Goal: Task Accomplishment & Management: Complete application form

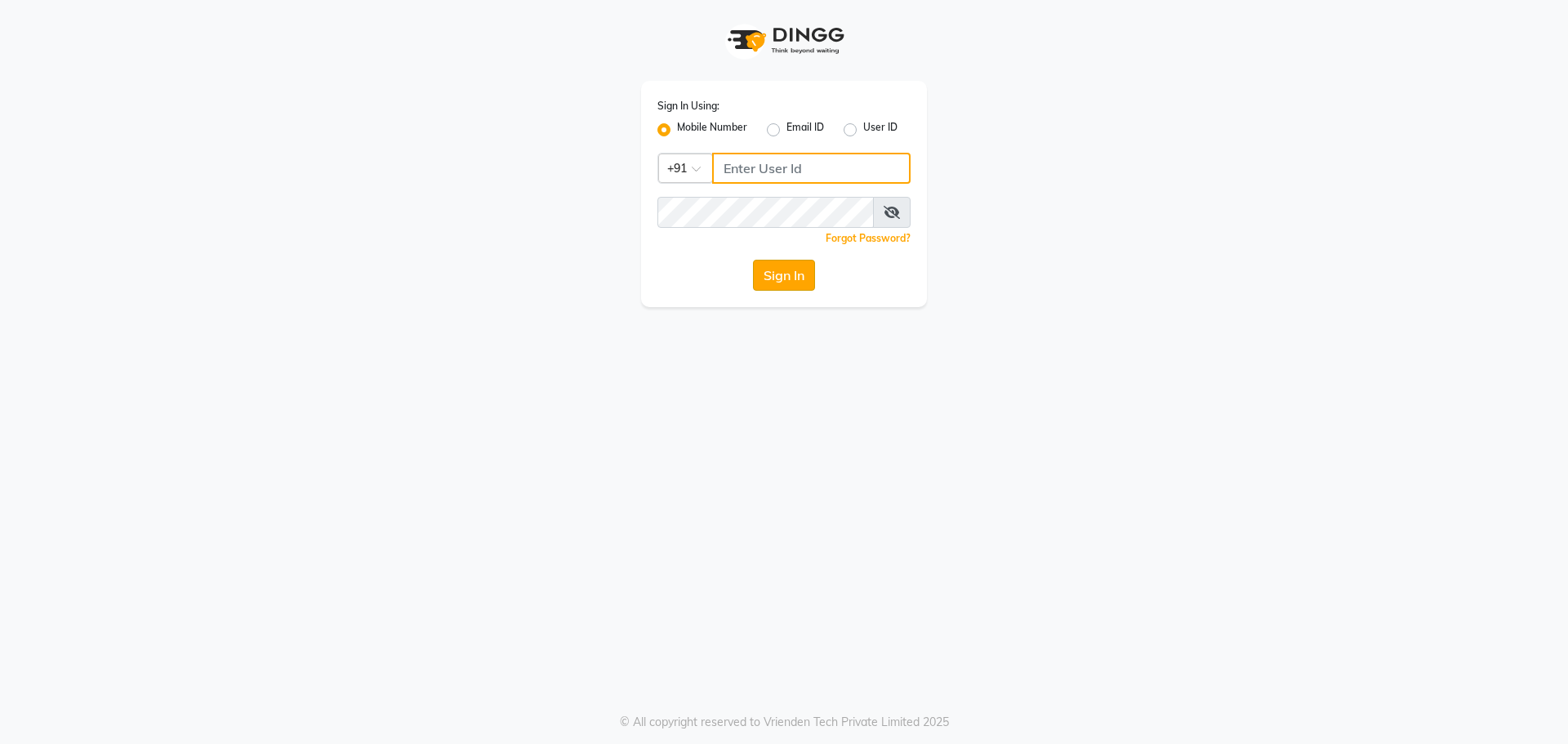
type input "9440230781"
click at [758, 274] on button "Sign In" at bounding box center [784, 275] width 62 height 31
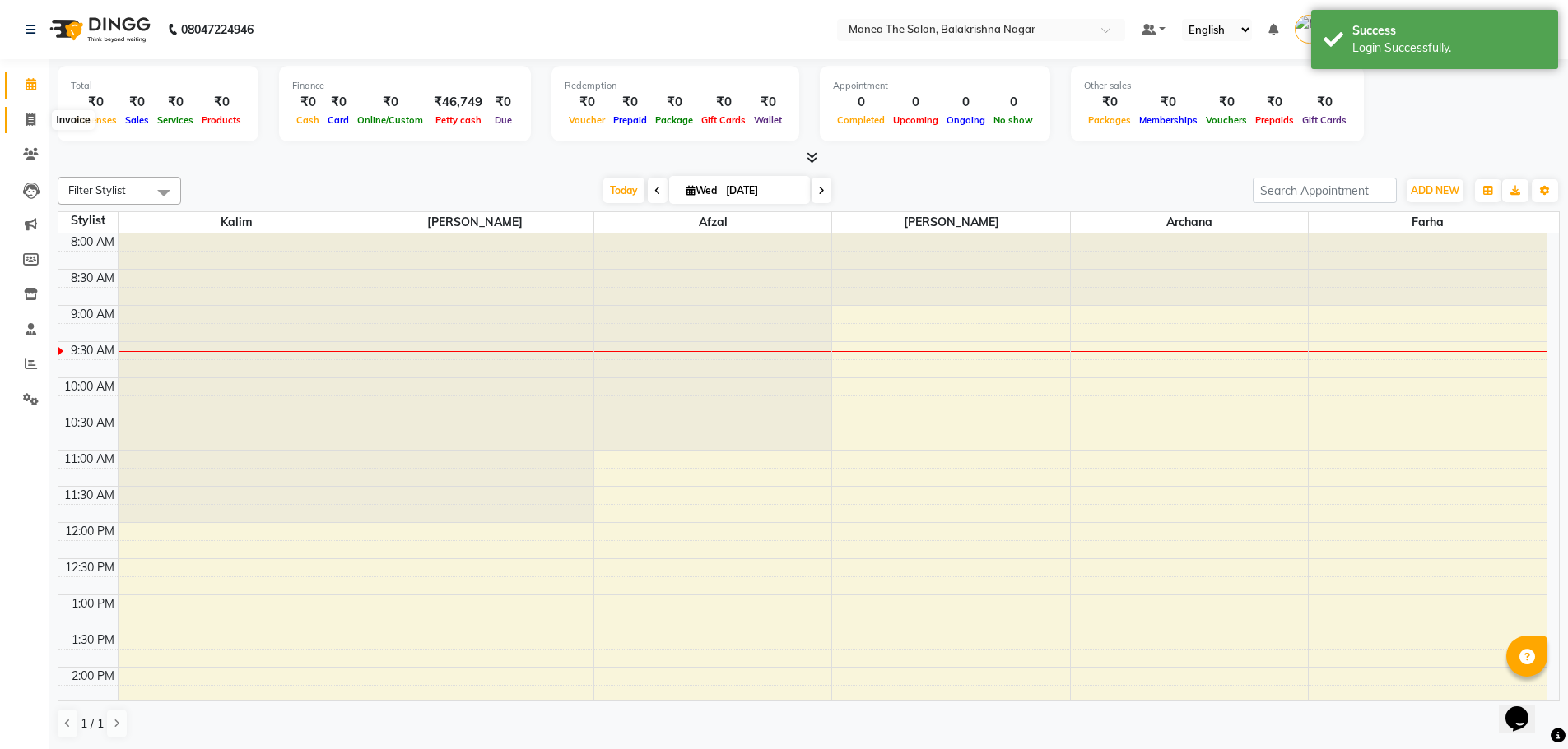
click at [35, 116] on icon at bounding box center [30, 119] width 9 height 12
select select "service"
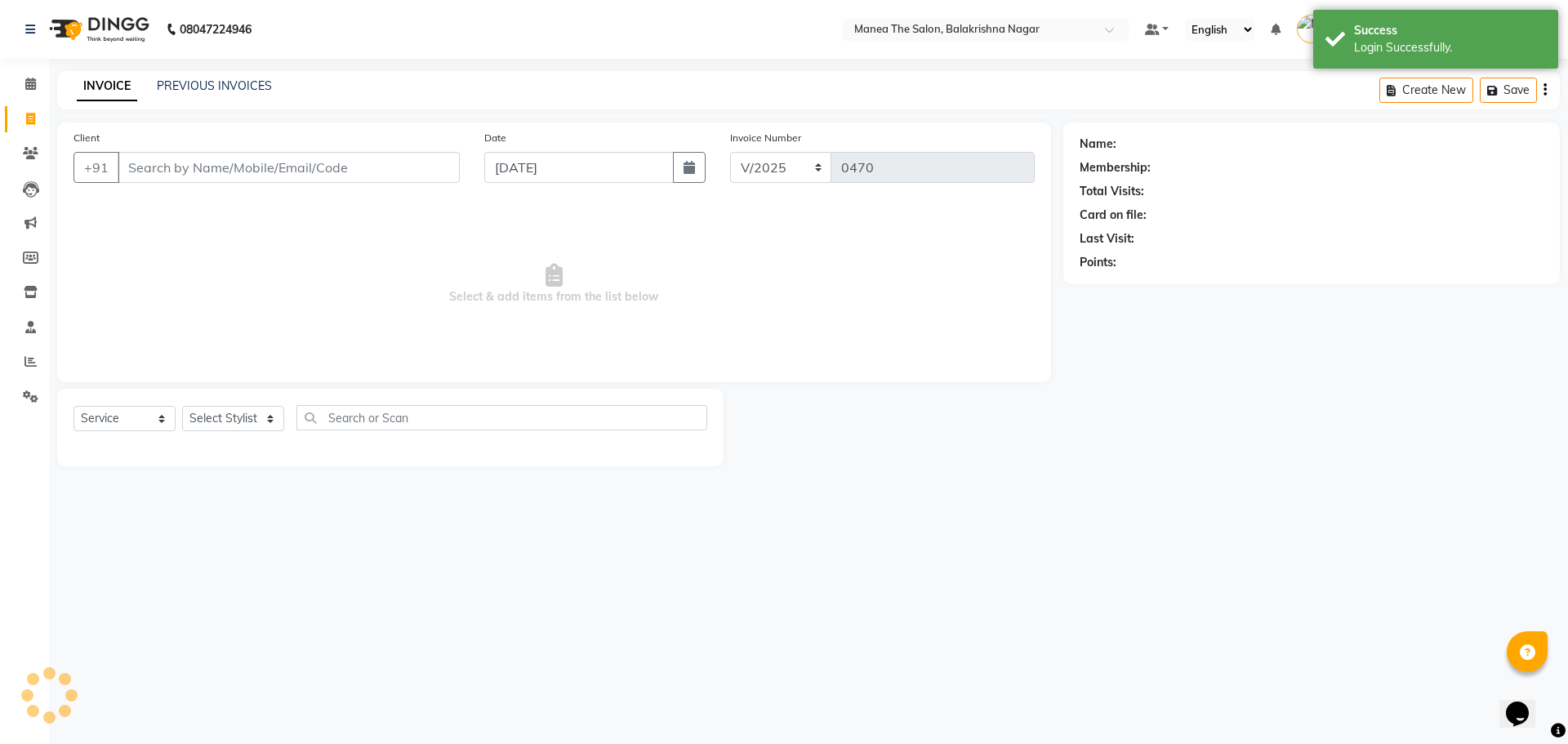
click at [145, 172] on input "Client" at bounding box center [288, 167] width 342 height 31
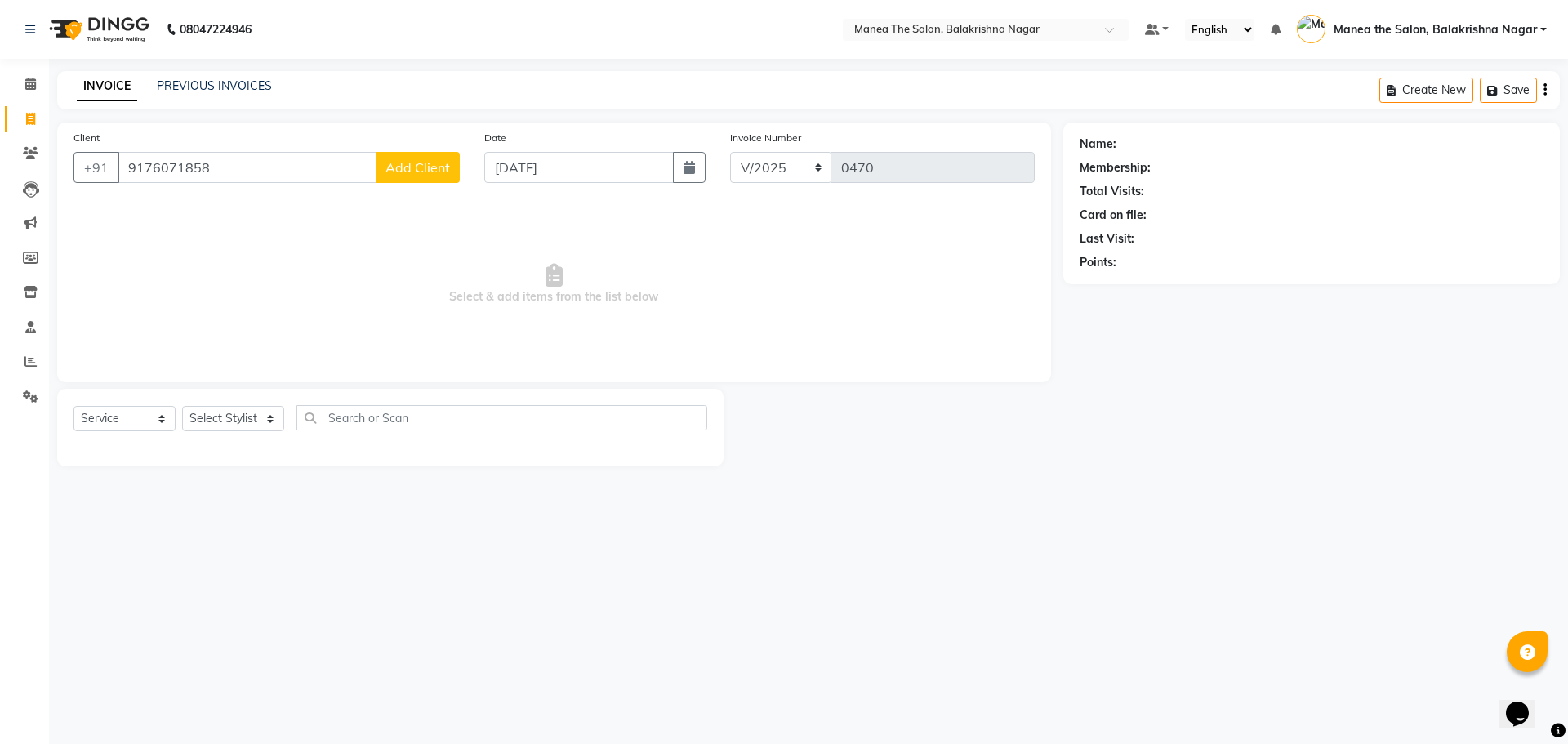
type input "9176071858"
click at [413, 164] on span "Add Client" at bounding box center [417, 167] width 64 height 16
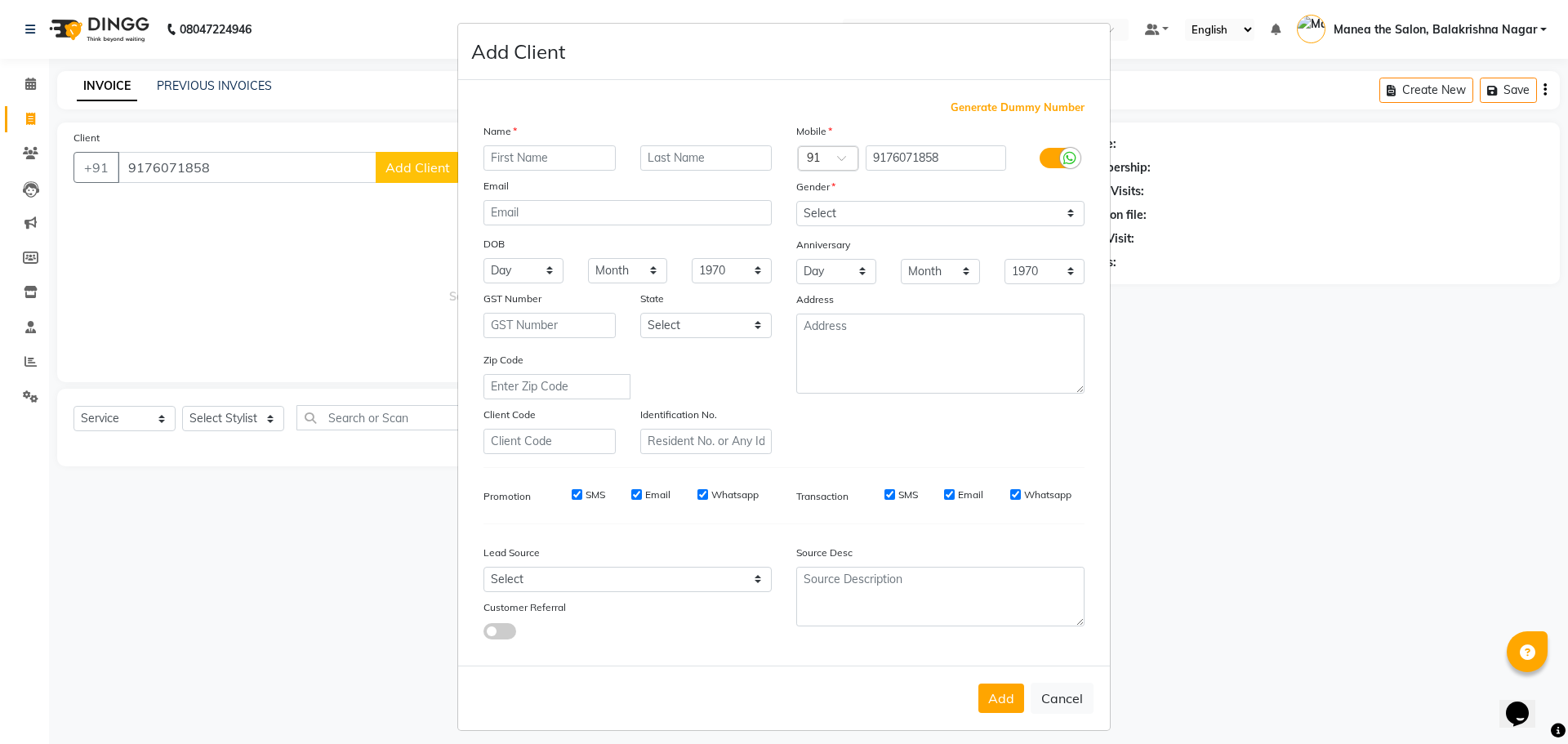
click at [531, 157] on input "text" at bounding box center [550, 158] width 132 height 26
click at [494, 155] on input "[PERSON_NAME]" at bounding box center [550, 158] width 132 height 26
click at [491, 154] on input "h [PERSON_NAME]" at bounding box center [550, 158] width 132 height 26
click at [485, 155] on input "[PERSON_NAME]" at bounding box center [550, 158] width 132 height 26
click at [519, 160] on input "[PERSON_NAME]" at bounding box center [550, 158] width 132 height 26
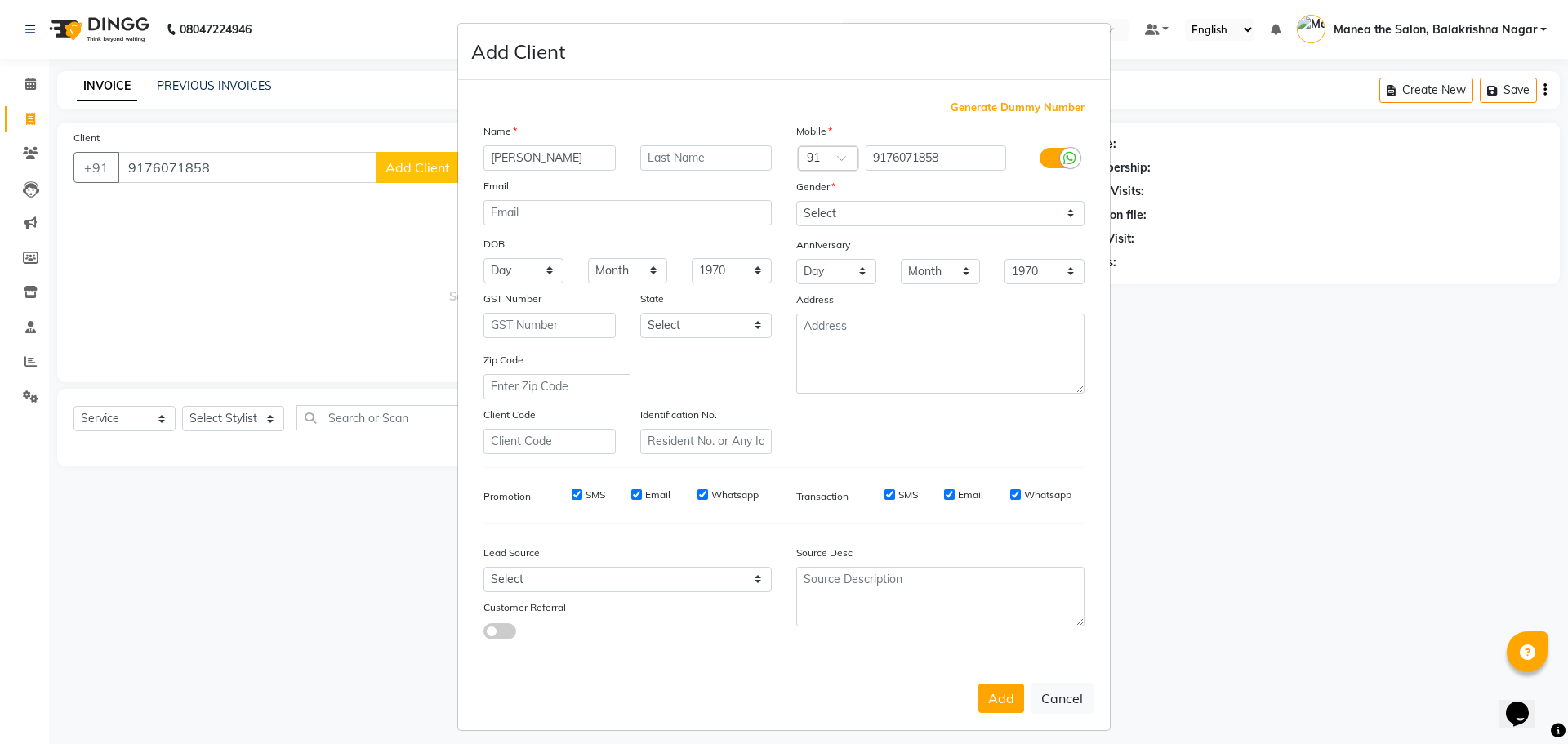
type input "[PERSON_NAME]"
click at [819, 221] on select "Select [DEMOGRAPHIC_DATA] [DEMOGRAPHIC_DATA] Other Prefer Not To Say" at bounding box center [940, 214] width 288 height 26
select select "[DEMOGRAPHIC_DATA]"
click at [796, 201] on select "Select [DEMOGRAPHIC_DATA] [DEMOGRAPHIC_DATA] Other Prefer Not To Say" at bounding box center [940, 214] width 288 height 26
click at [989, 698] on button "Add" at bounding box center [1000, 699] width 45 height 29
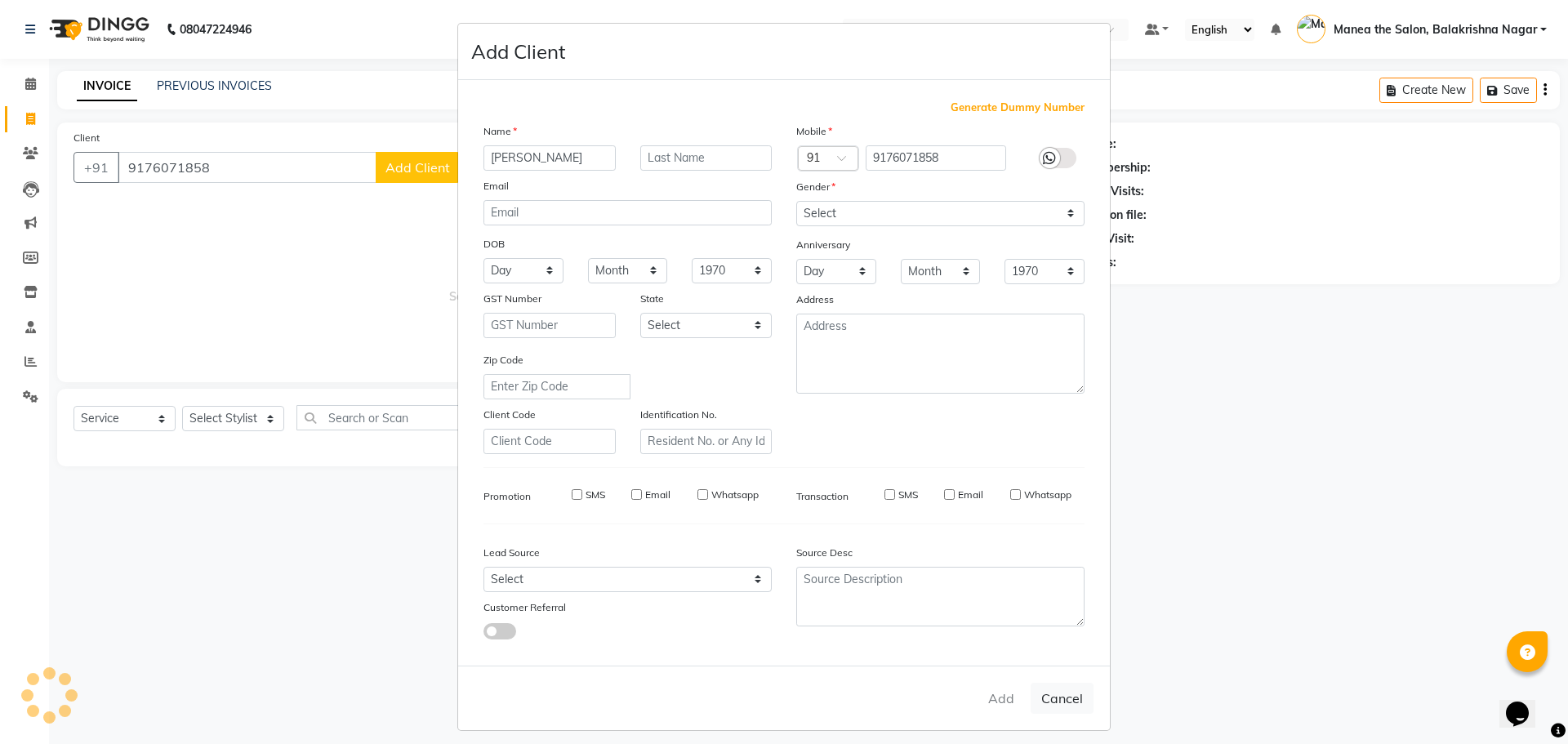
select select
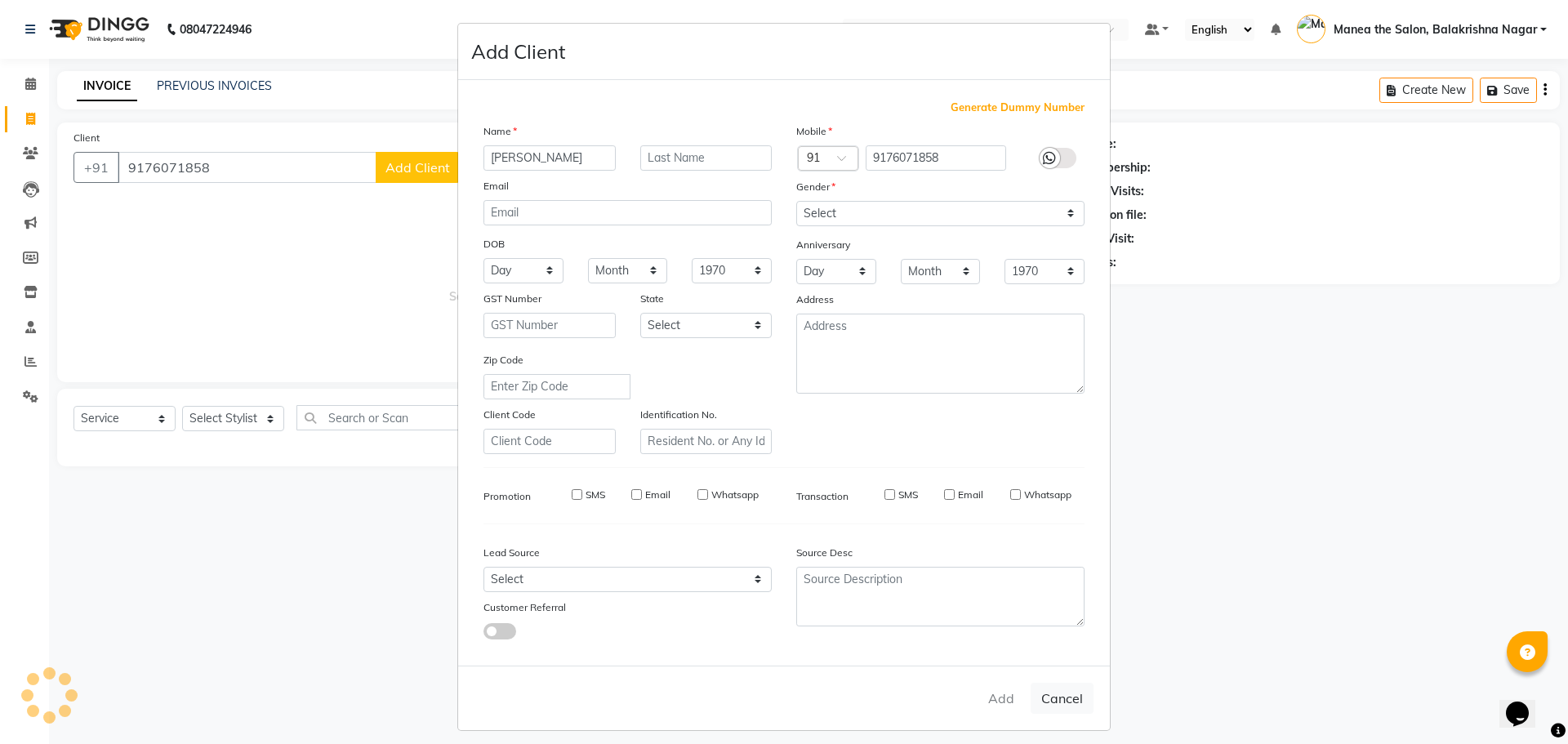
select select
checkbox input "false"
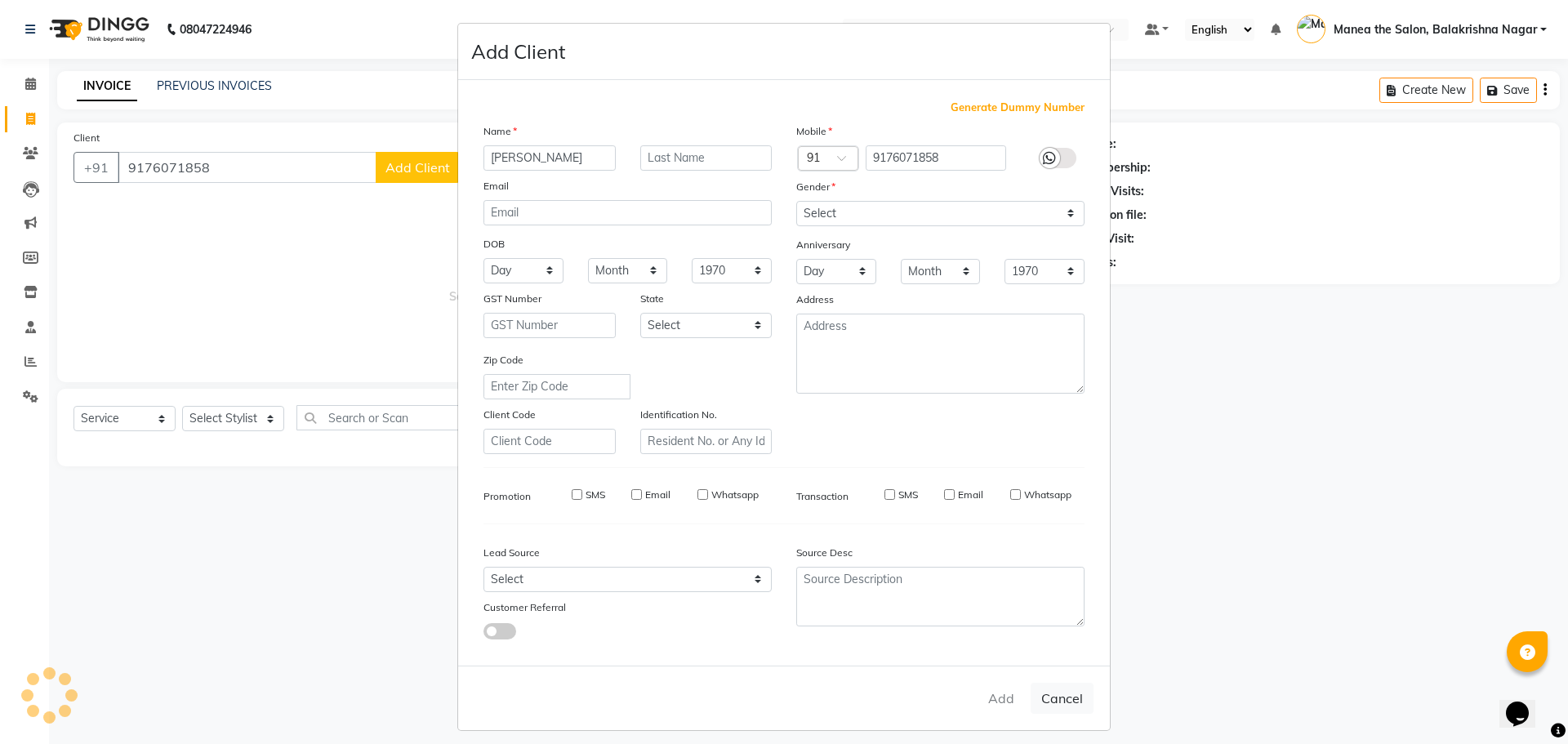
checkbox input "false"
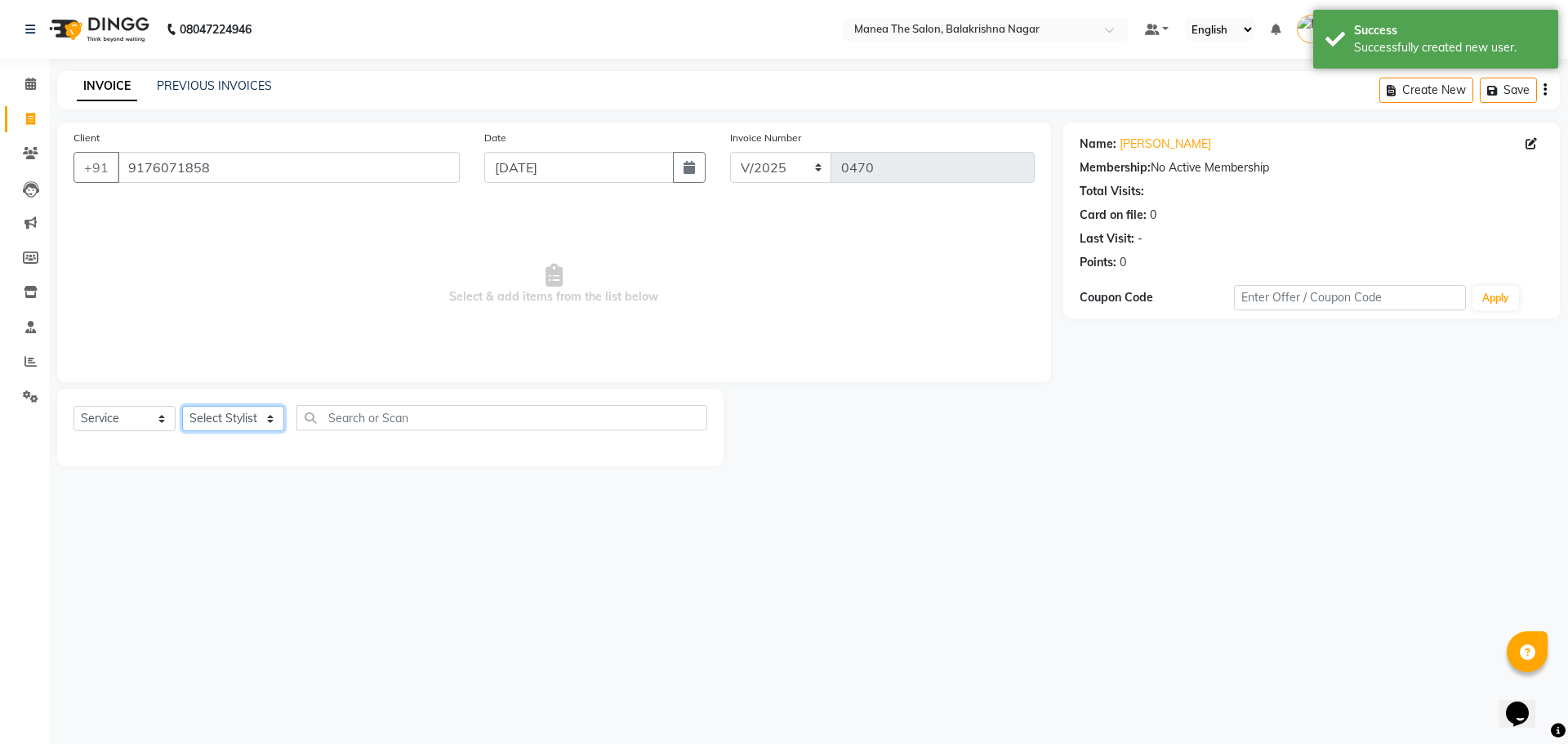
click at [263, 409] on select "Select Stylist [PERSON_NAME] [PERSON_NAME] [PERSON_NAME]" at bounding box center [232, 419] width 102 height 26
select select "77552"
click at [182, 406] on select "Select Stylist [PERSON_NAME] [PERSON_NAME] [PERSON_NAME]" at bounding box center [232, 419] width 102 height 26
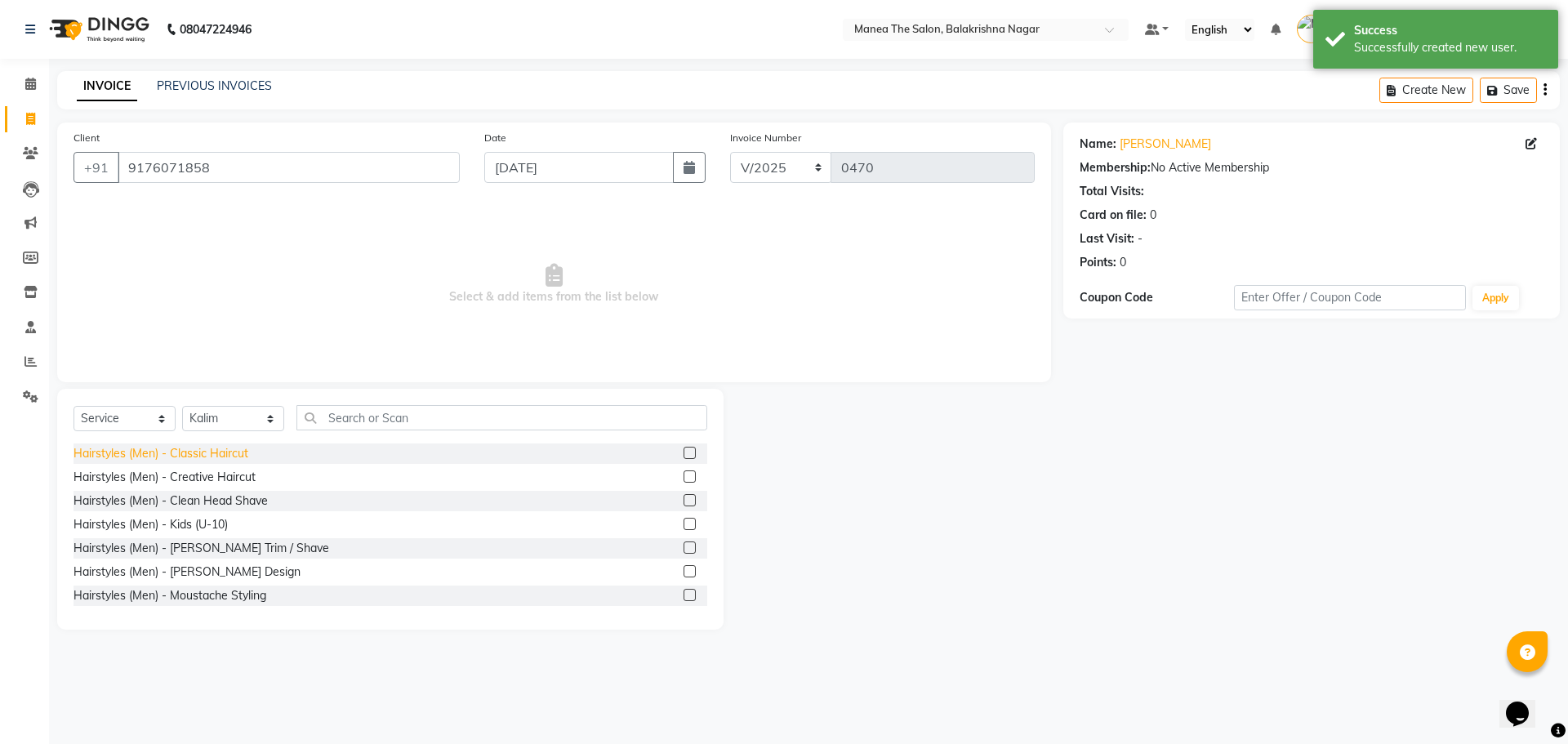
click at [192, 458] on div "Hairstyles (Men) - Classic Haircut" at bounding box center [161, 454] width 175 height 17
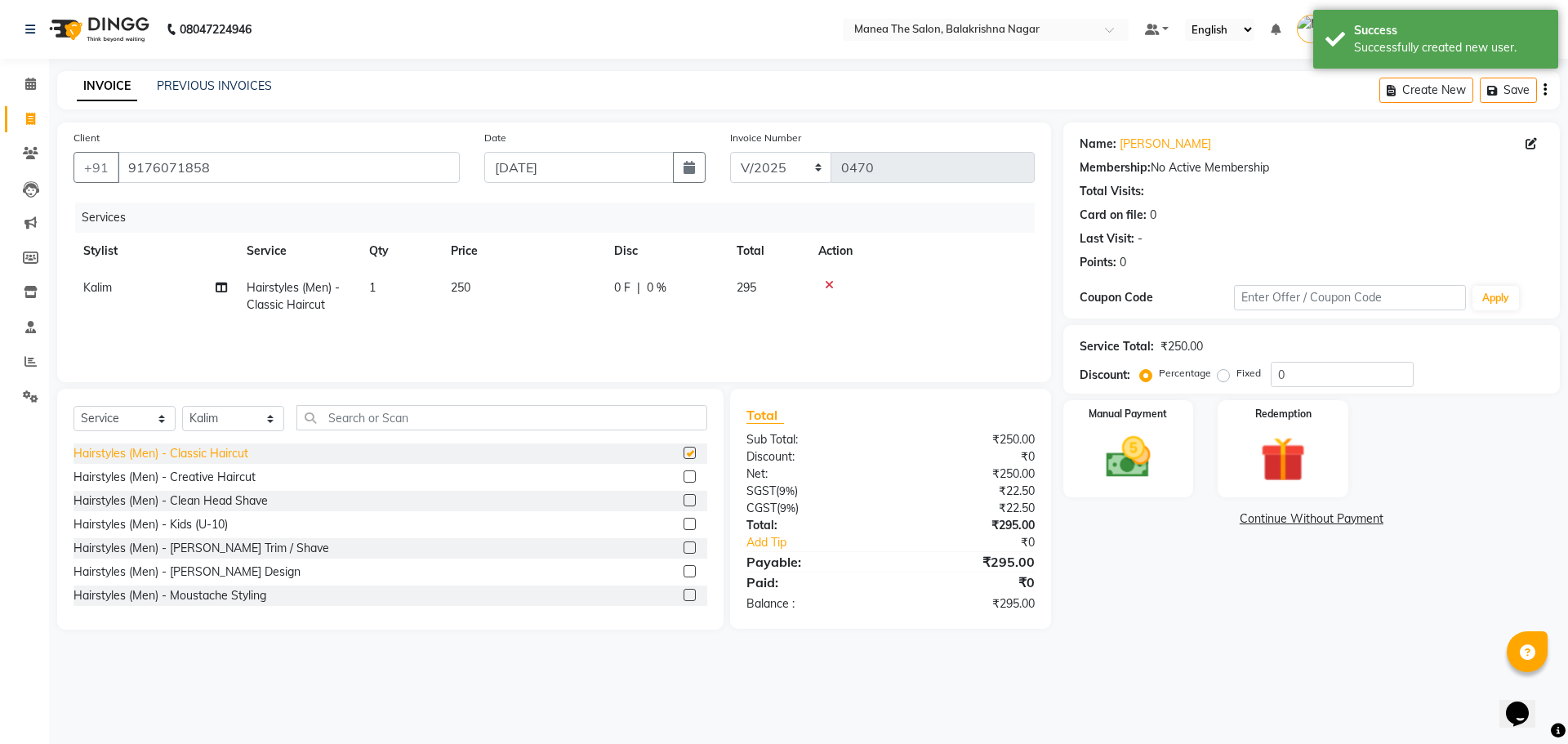
checkbox input "false"
click at [483, 285] on td "250" at bounding box center [522, 296] width 163 height 54
select select "77552"
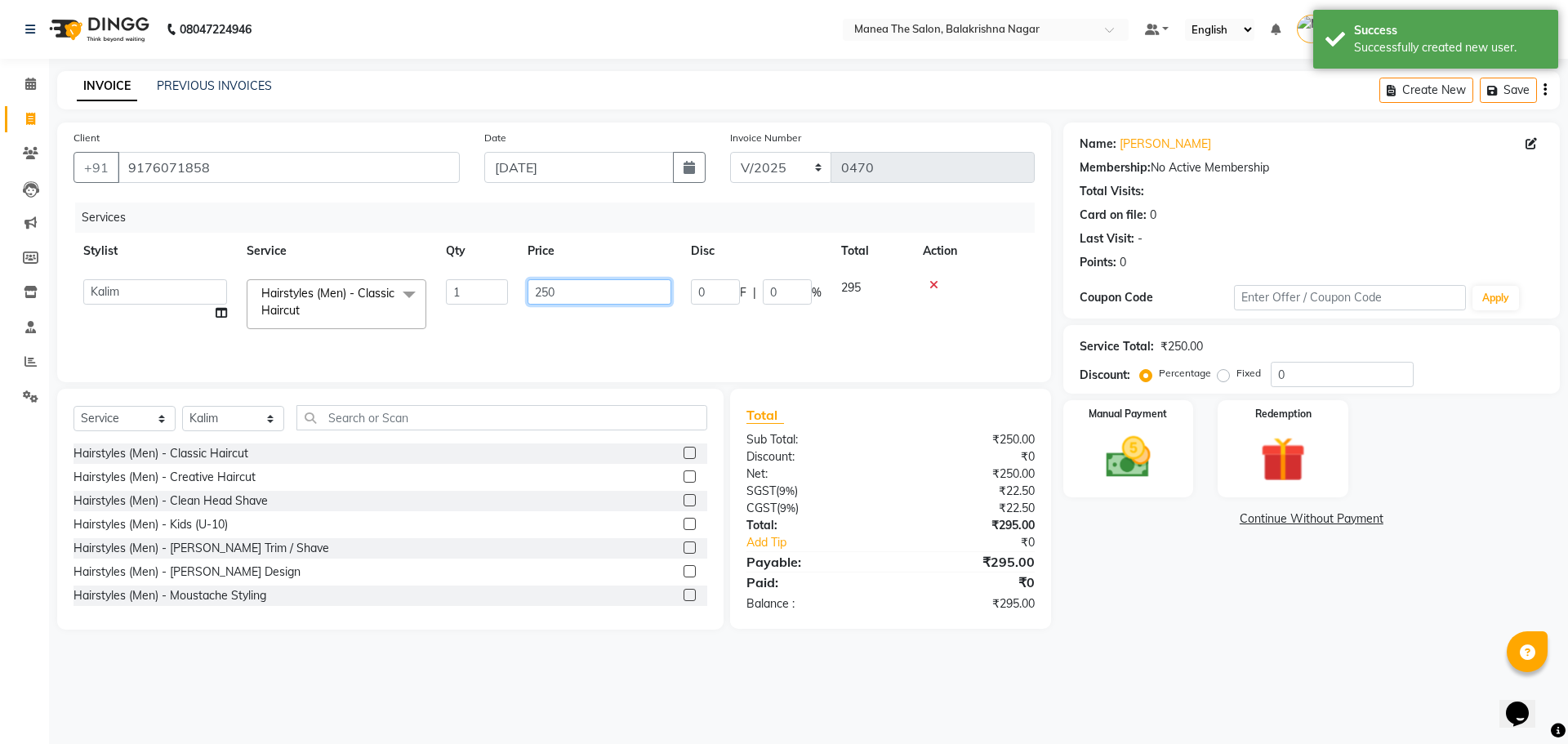
click at [579, 292] on input "250" at bounding box center [600, 293] width 144 height 26
type input "2"
type input "350"
click at [538, 342] on div "Services Stylist Service Qty Price Disc Total Action Kalim Hairstyles (Men) - C…" at bounding box center [554, 284] width 961 height 163
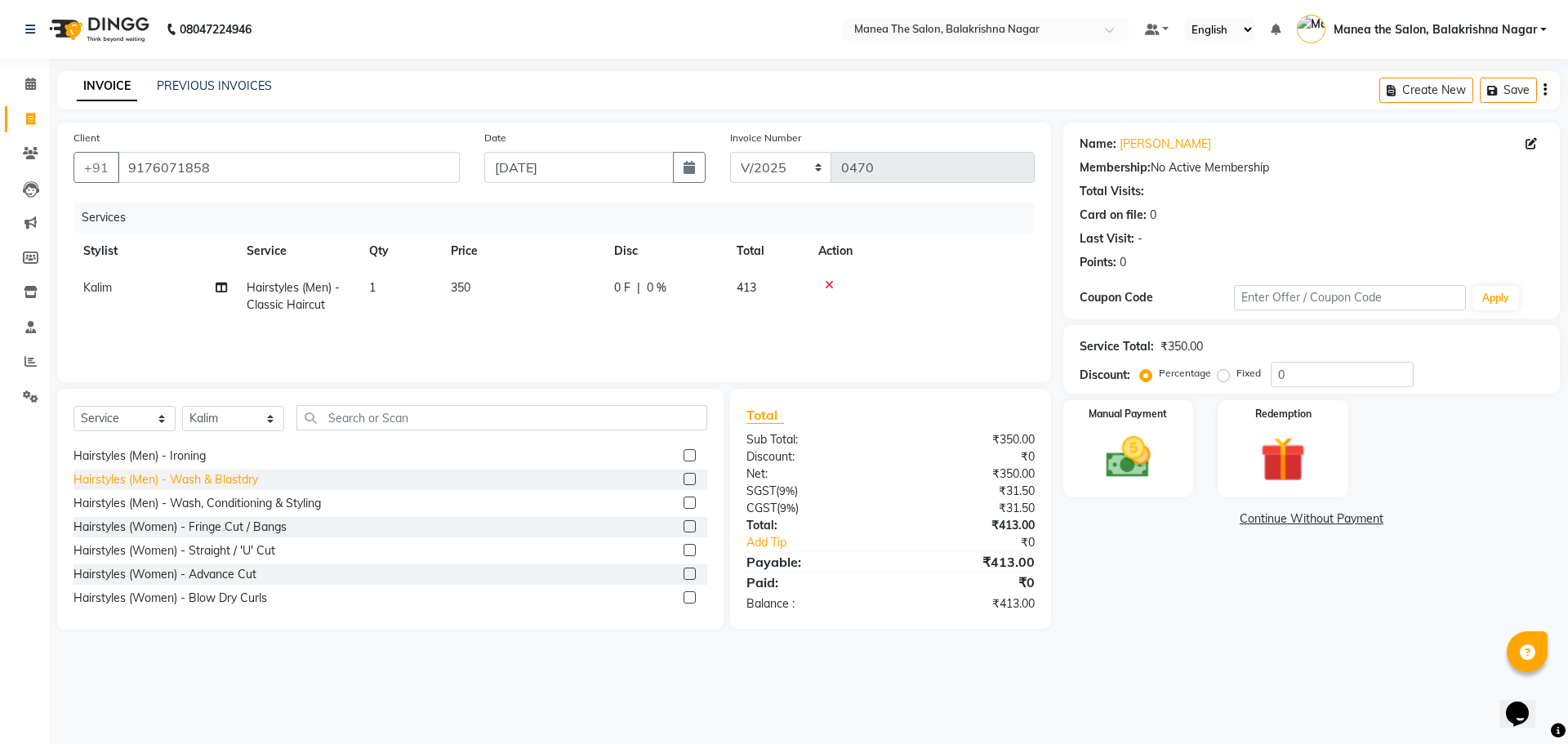
scroll to position [82, 0]
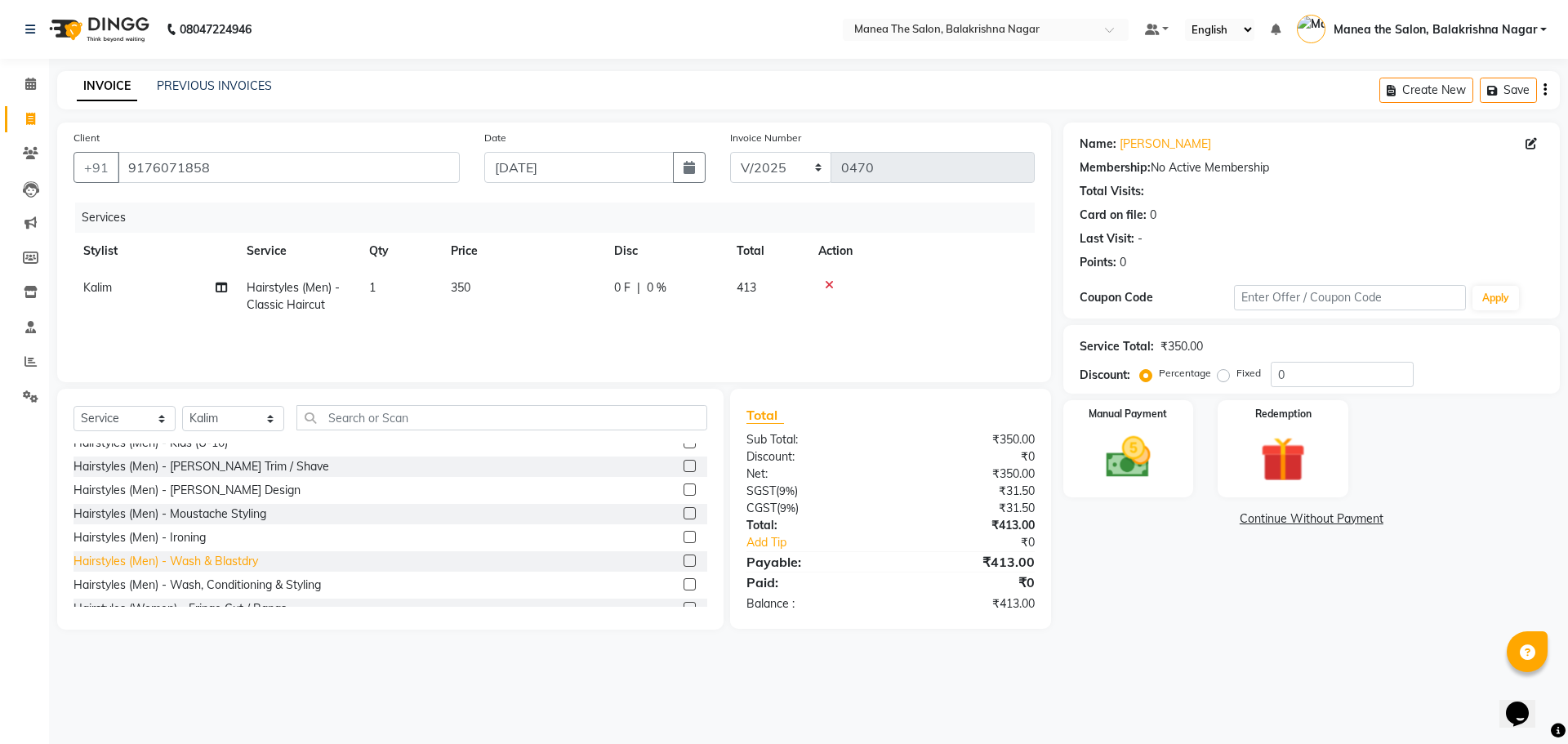
click at [161, 556] on div "Hairstyles (Men) - Wash & Blastdry" at bounding box center [166, 561] width 184 height 17
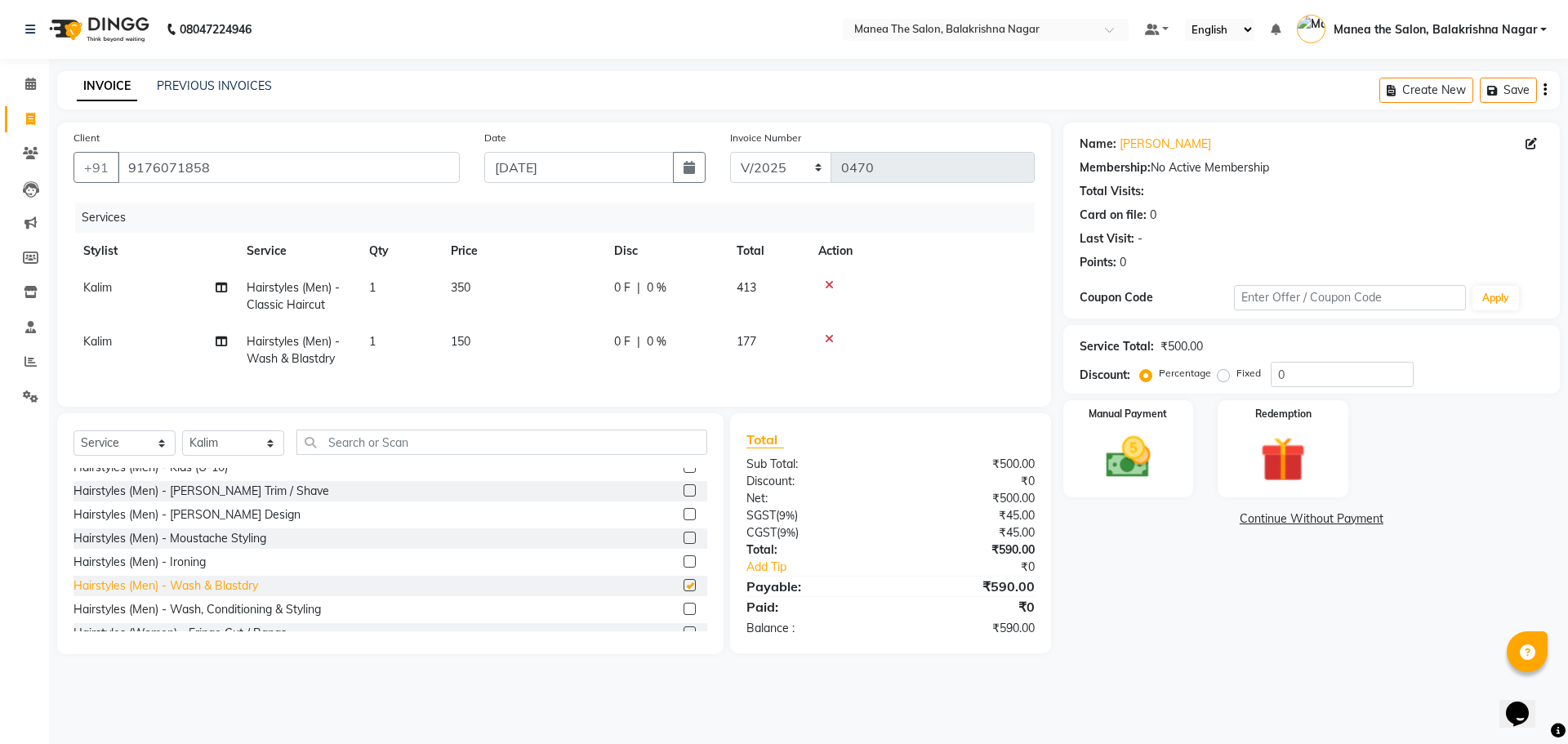
checkbox input "false"
click at [473, 342] on td "150" at bounding box center [522, 350] width 163 height 54
select select "77552"
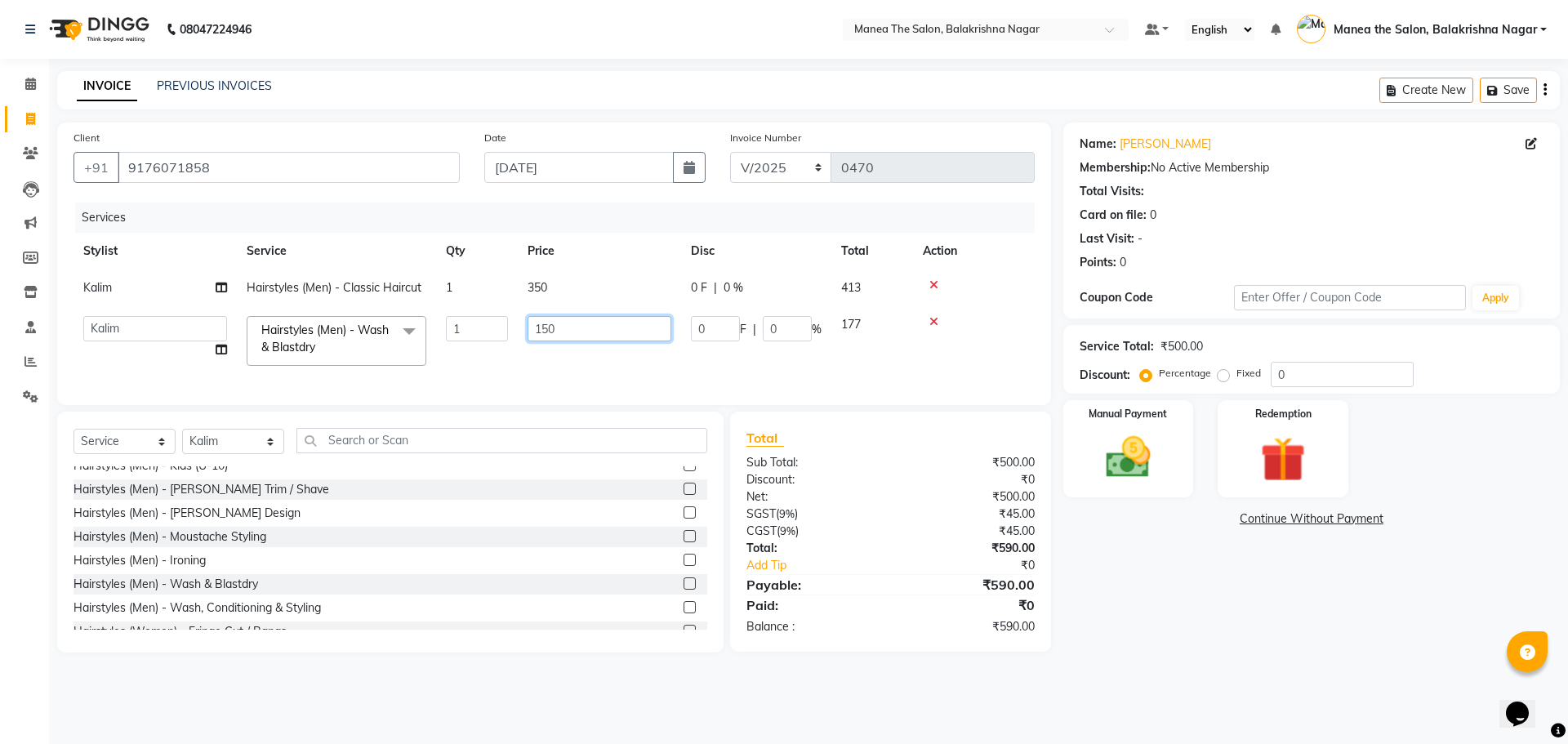
click at [570, 338] on input "150" at bounding box center [600, 329] width 144 height 26
type input "1"
type input "200"
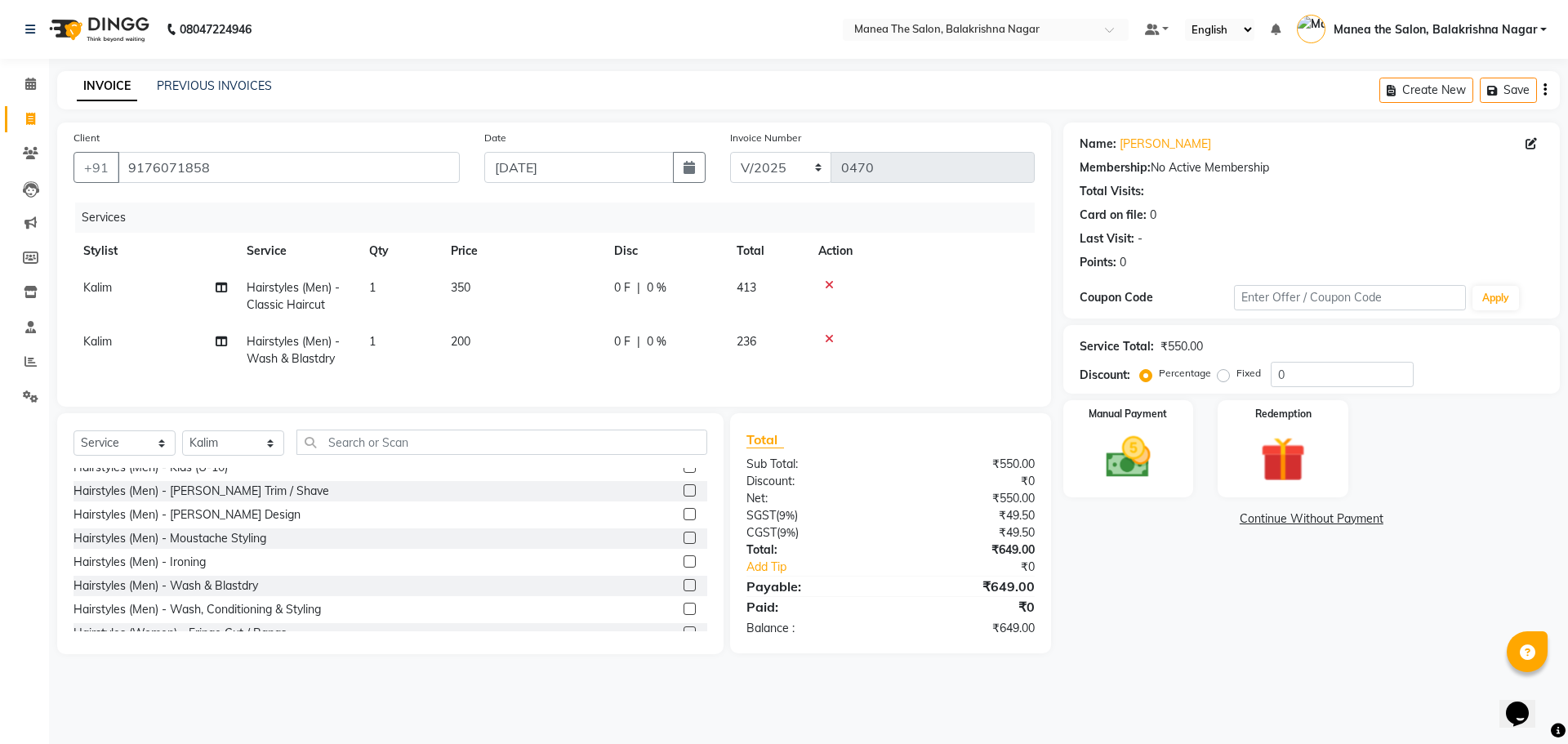
click at [529, 375] on td "200" at bounding box center [522, 350] width 163 height 54
select select "77552"
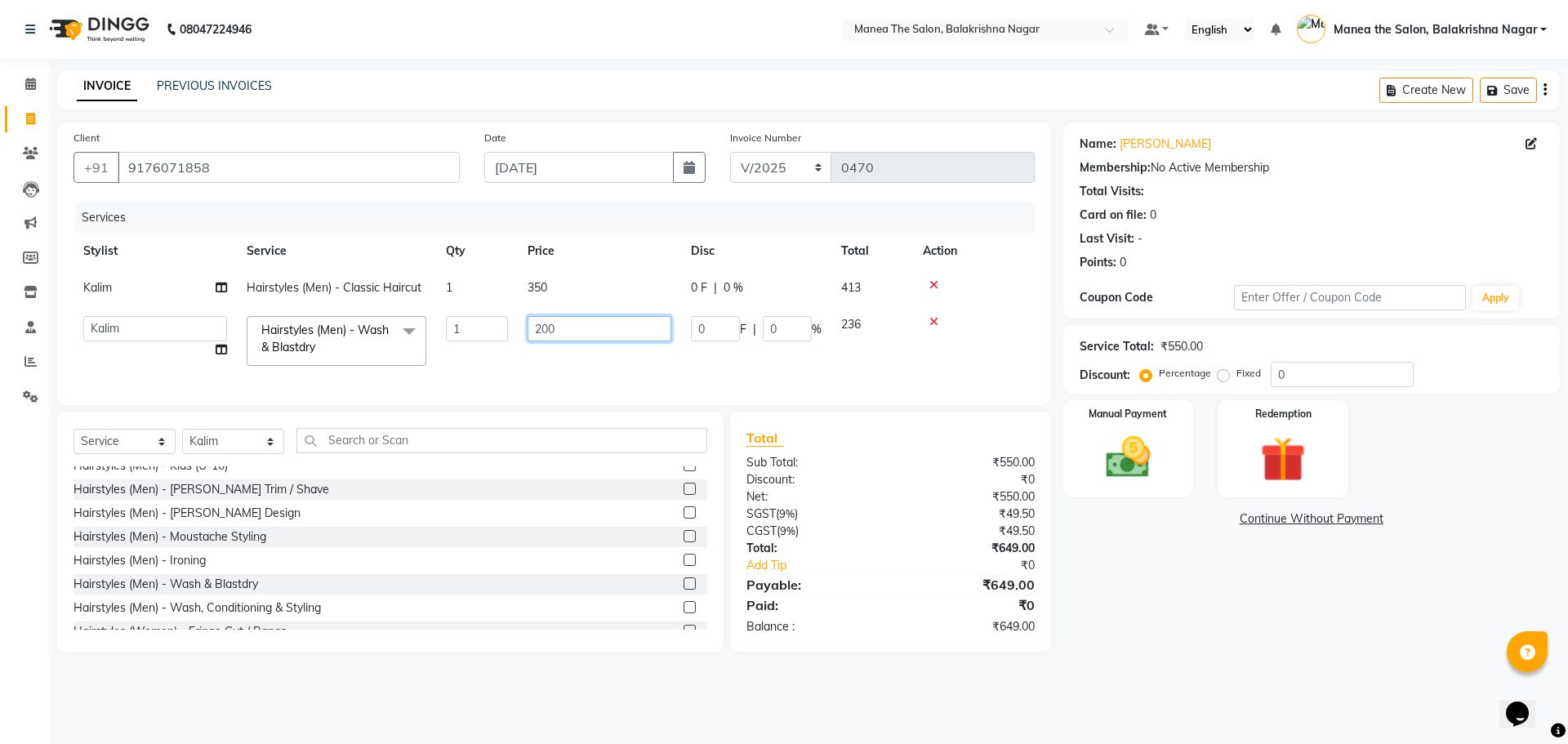
click at [579, 324] on input "200" at bounding box center [600, 329] width 144 height 26
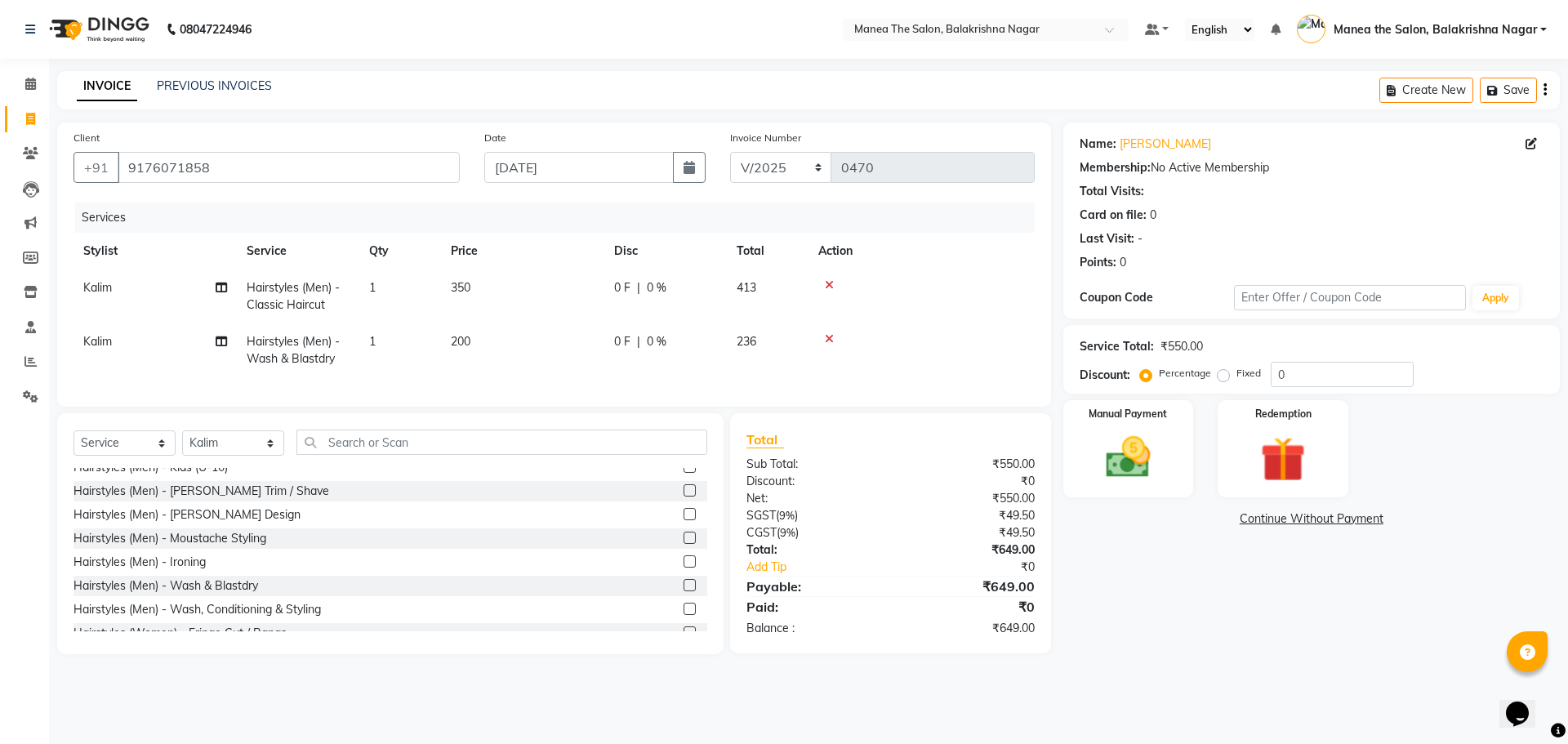
click at [567, 242] on th "Price" at bounding box center [522, 251] width 163 height 37
click at [1301, 367] on input "0" at bounding box center [1342, 375] width 143 height 26
type input "40"
click at [1192, 538] on div "Name: [PERSON_NAME] Membership: No Active Membership Total Visits: Card on file…" at bounding box center [1317, 389] width 509 height 532
click at [1176, 596] on div "Name: [PERSON_NAME] Membership: No Active Membership Total Visits: Card on file…" at bounding box center [1317, 389] width 509 height 532
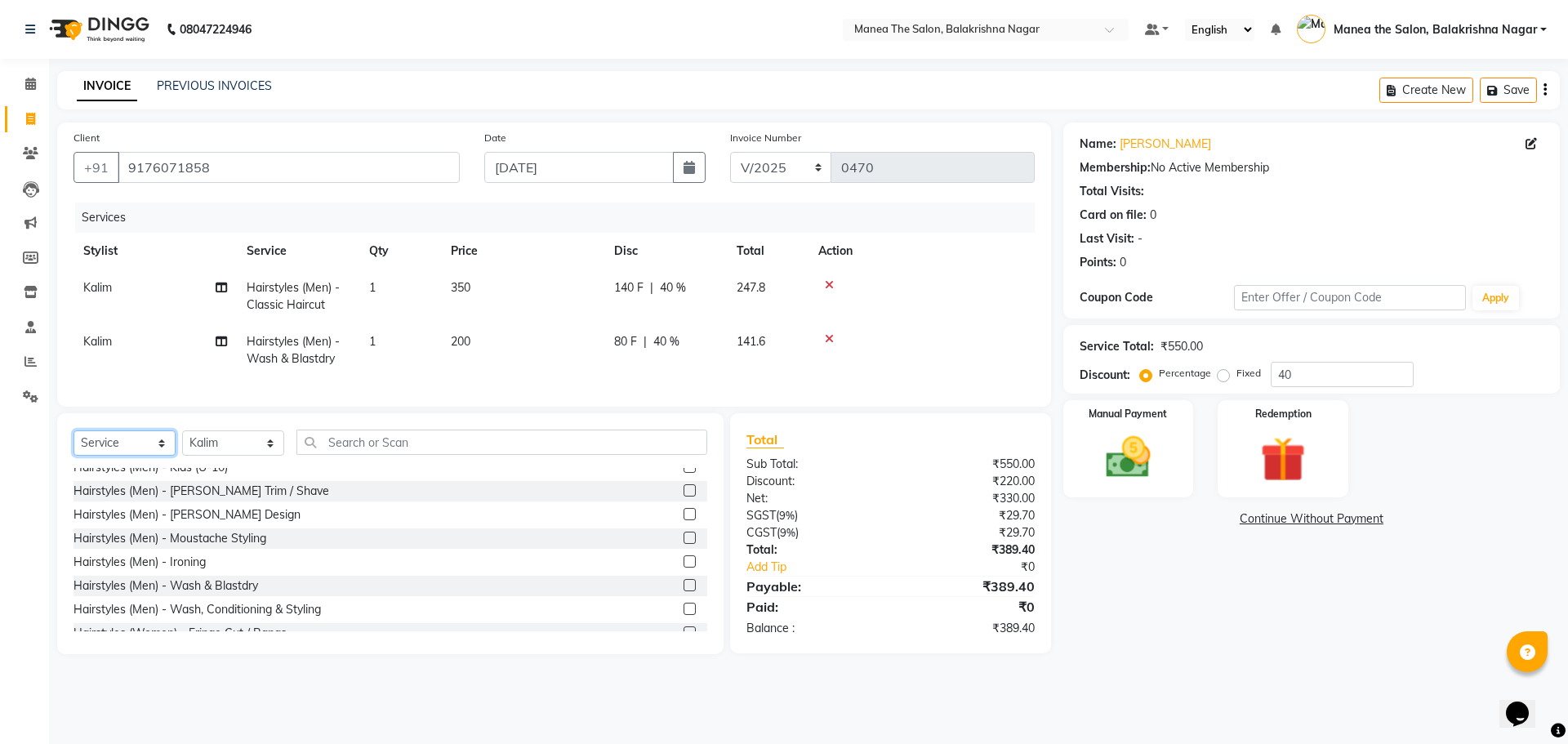
click at [150, 456] on select "Select Service Product Membership Package Voucher Prepaid Gift Card" at bounding box center [124, 444] width 102 height 26
click at [74, 443] on select "Select Service Product Membership Package Voucher Prepaid Gift Card" at bounding box center [124, 444] width 102 height 26
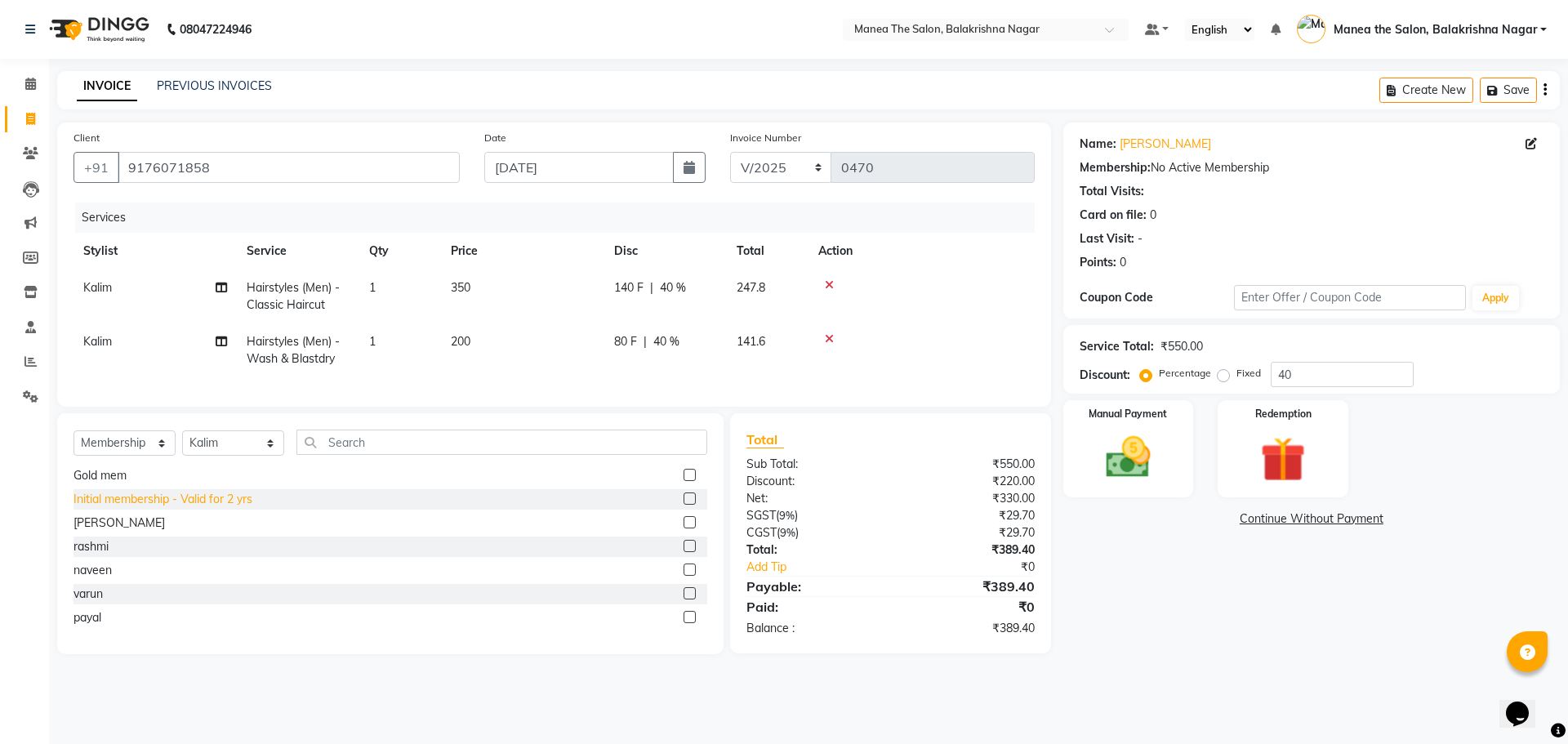
click at [178, 508] on div "Initial membership - Valid for 2 yrs" at bounding box center [163, 499] width 178 height 17
select select "select"
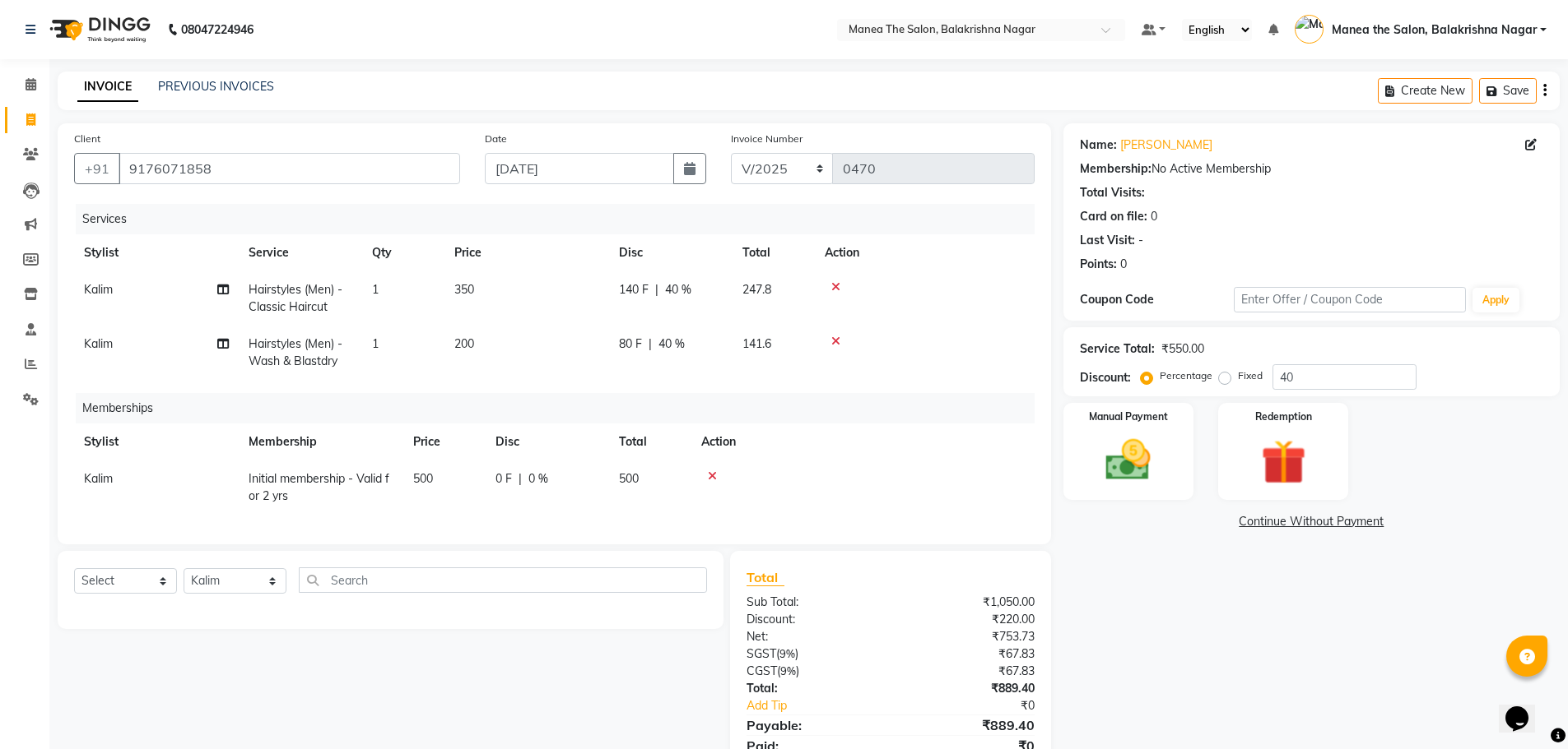
click at [439, 474] on td "500" at bounding box center [443, 487] width 82 height 54
select select "77552"
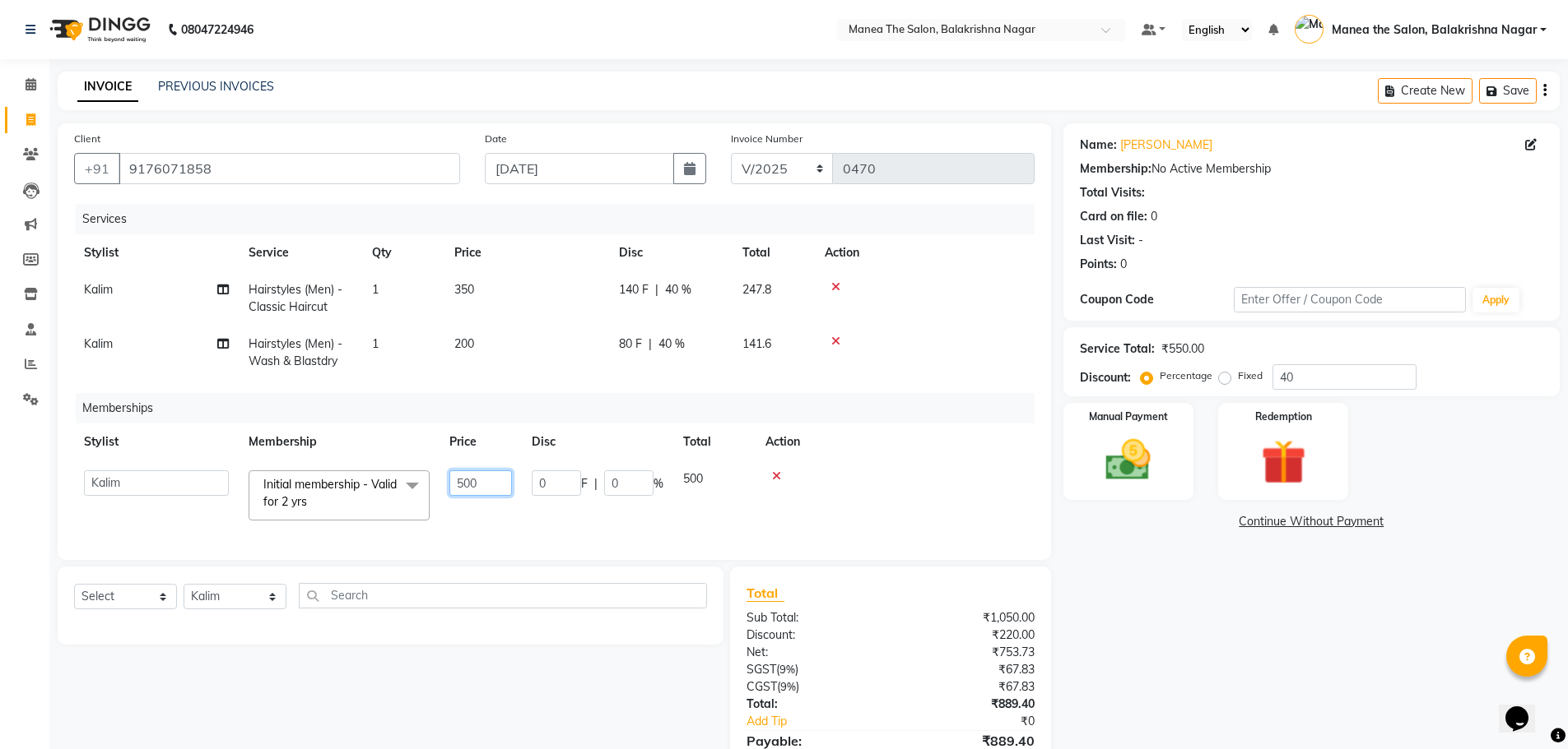
click at [492, 476] on input "500" at bounding box center [481, 484] width 62 height 26
type input "5"
type input "200"
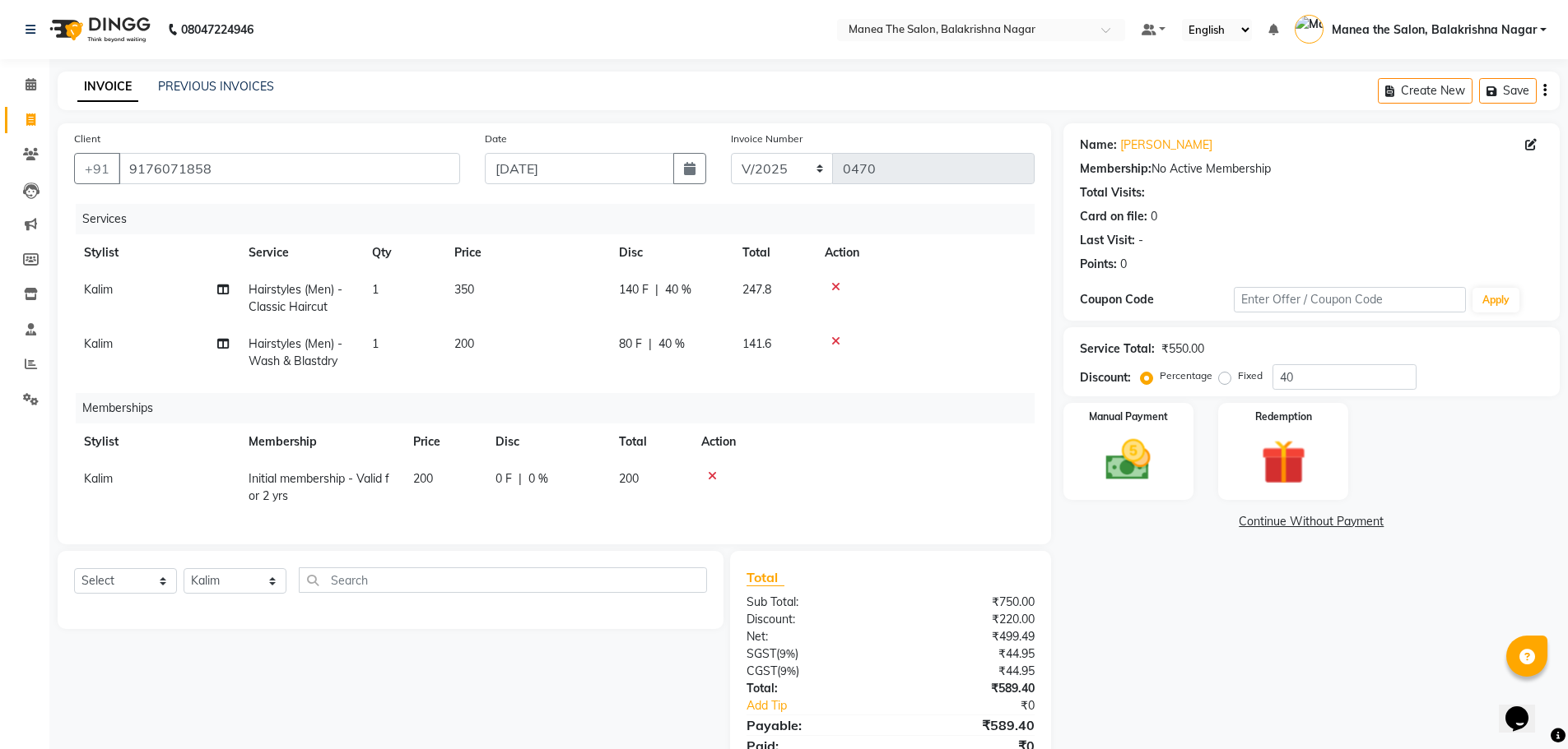
click at [486, 521] on div "Services Stylist Service Qty Price Disc Total Action Kalim Hairstyles (Men) - C…" at bounding box center [554, 365] width 960 height 324
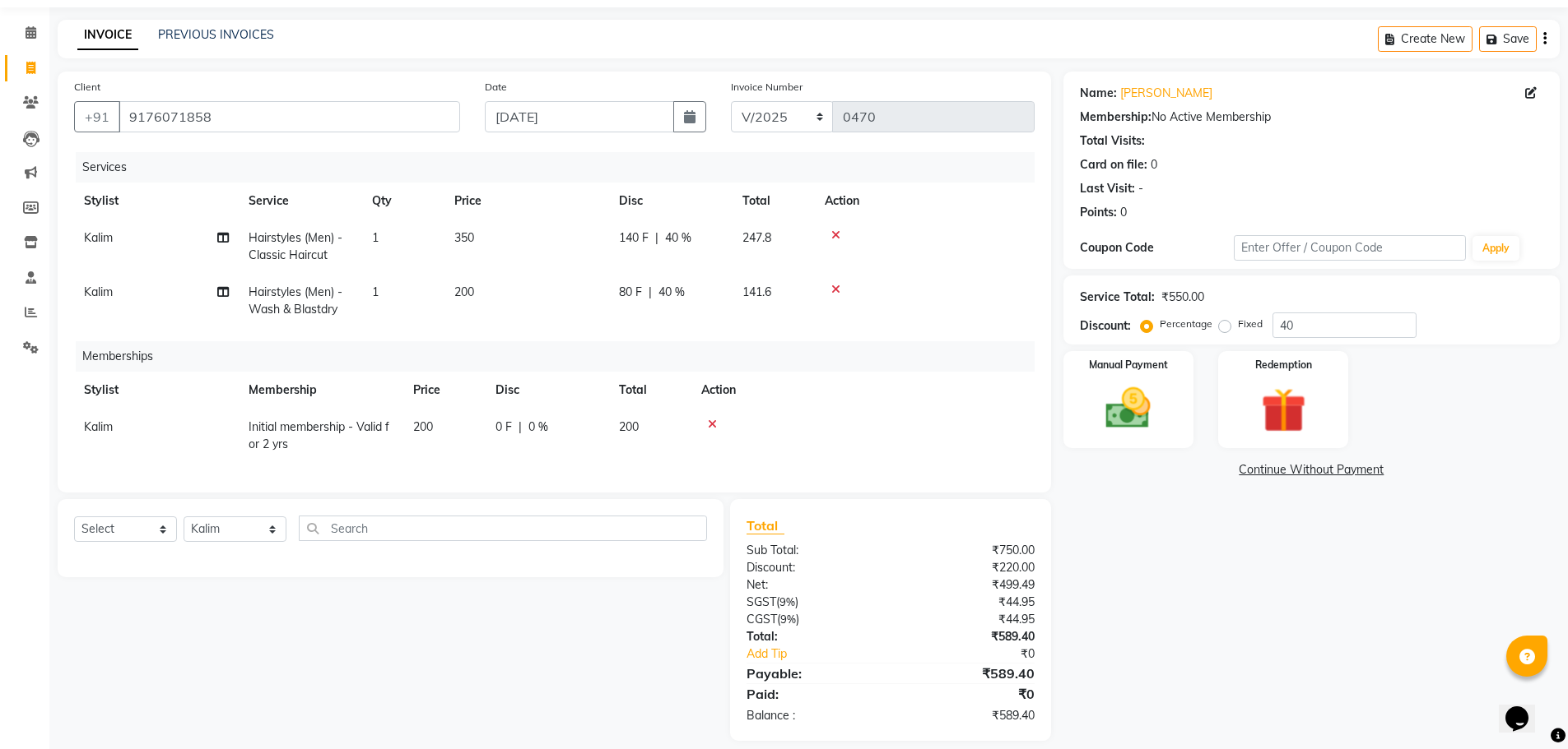
scroll to position [80, 0]
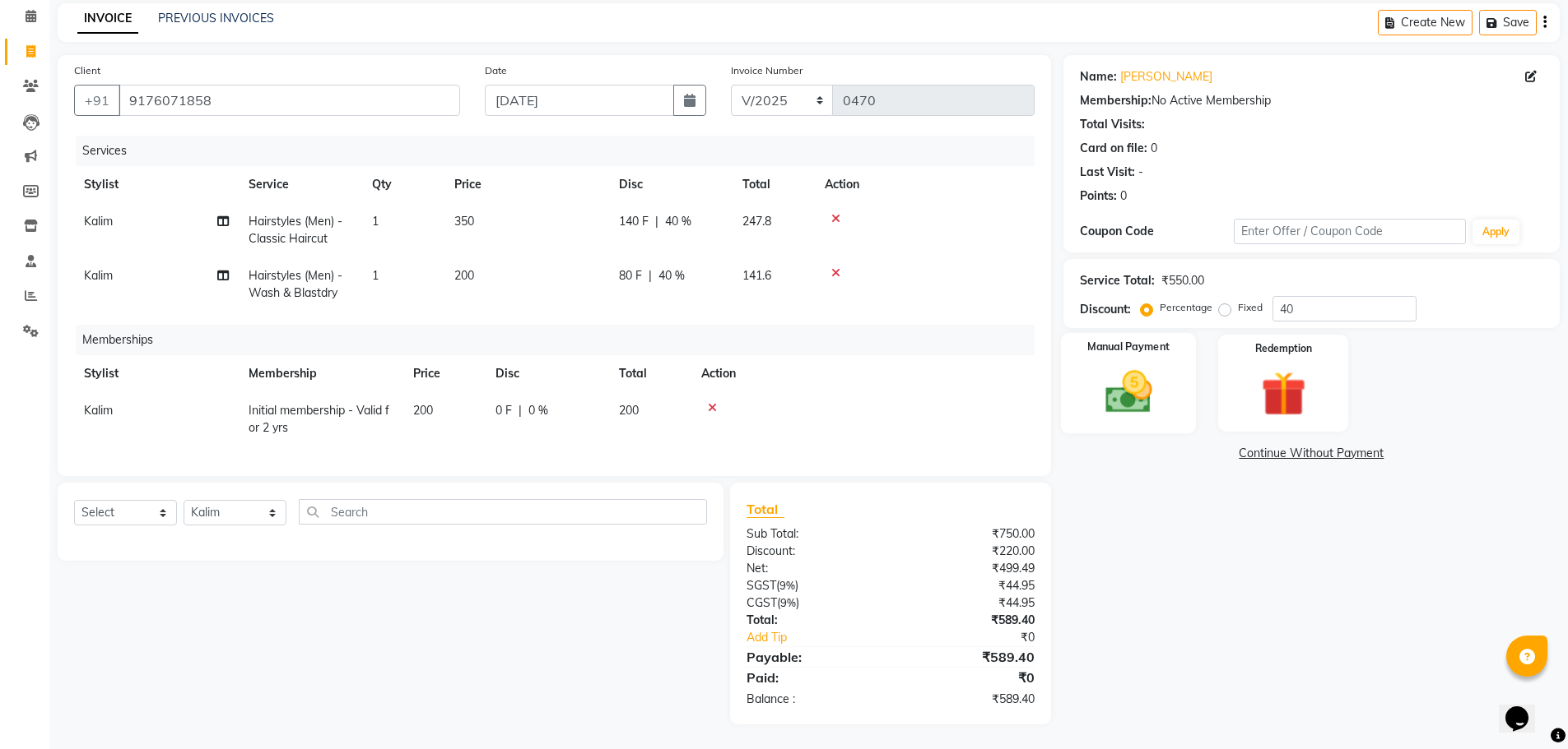
click at [1123, 391] on img at bounding box center [1128, 392] width 76 height 54
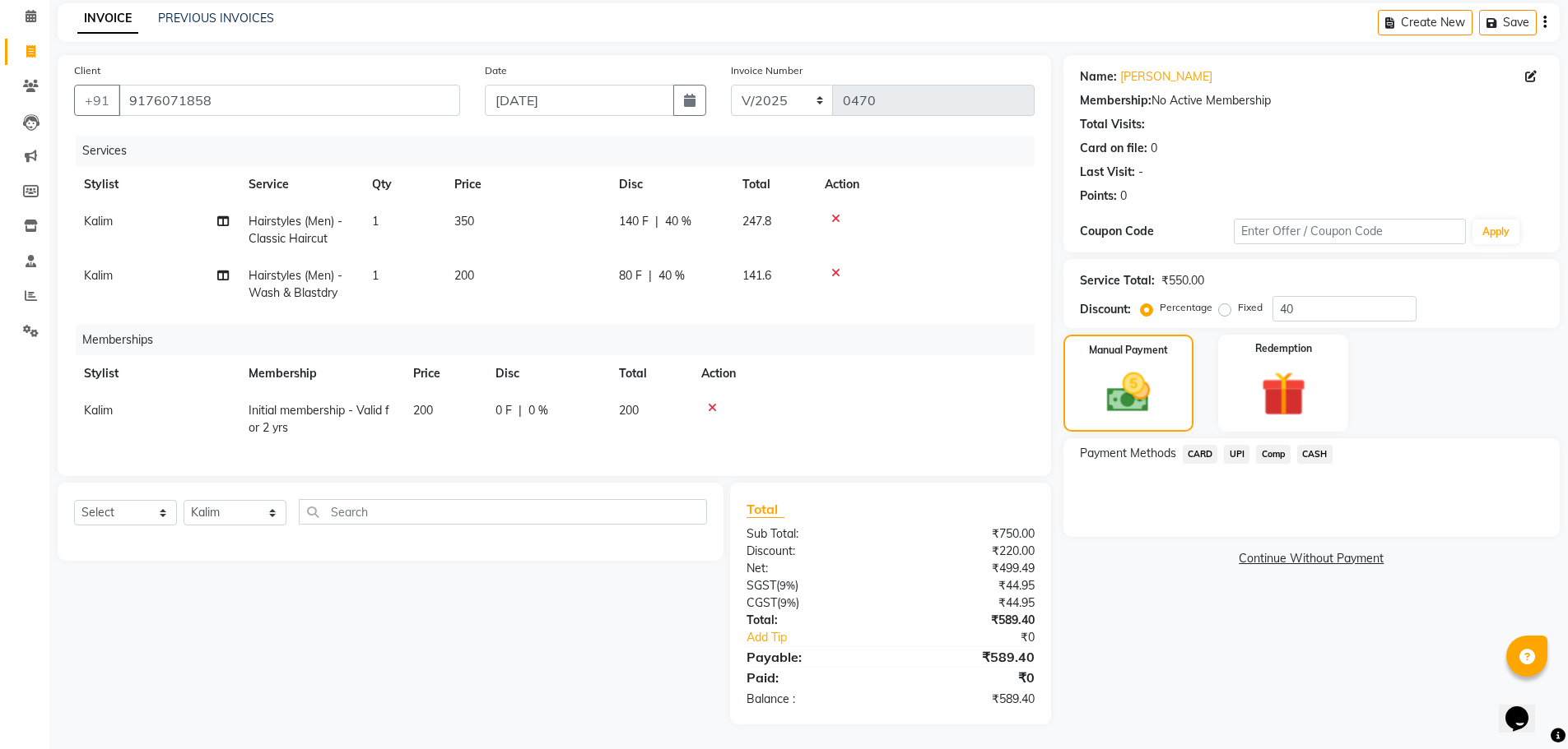
click at [1233, 445] on span "UPI" at bounding box center [1237, 454] width 26 height 19
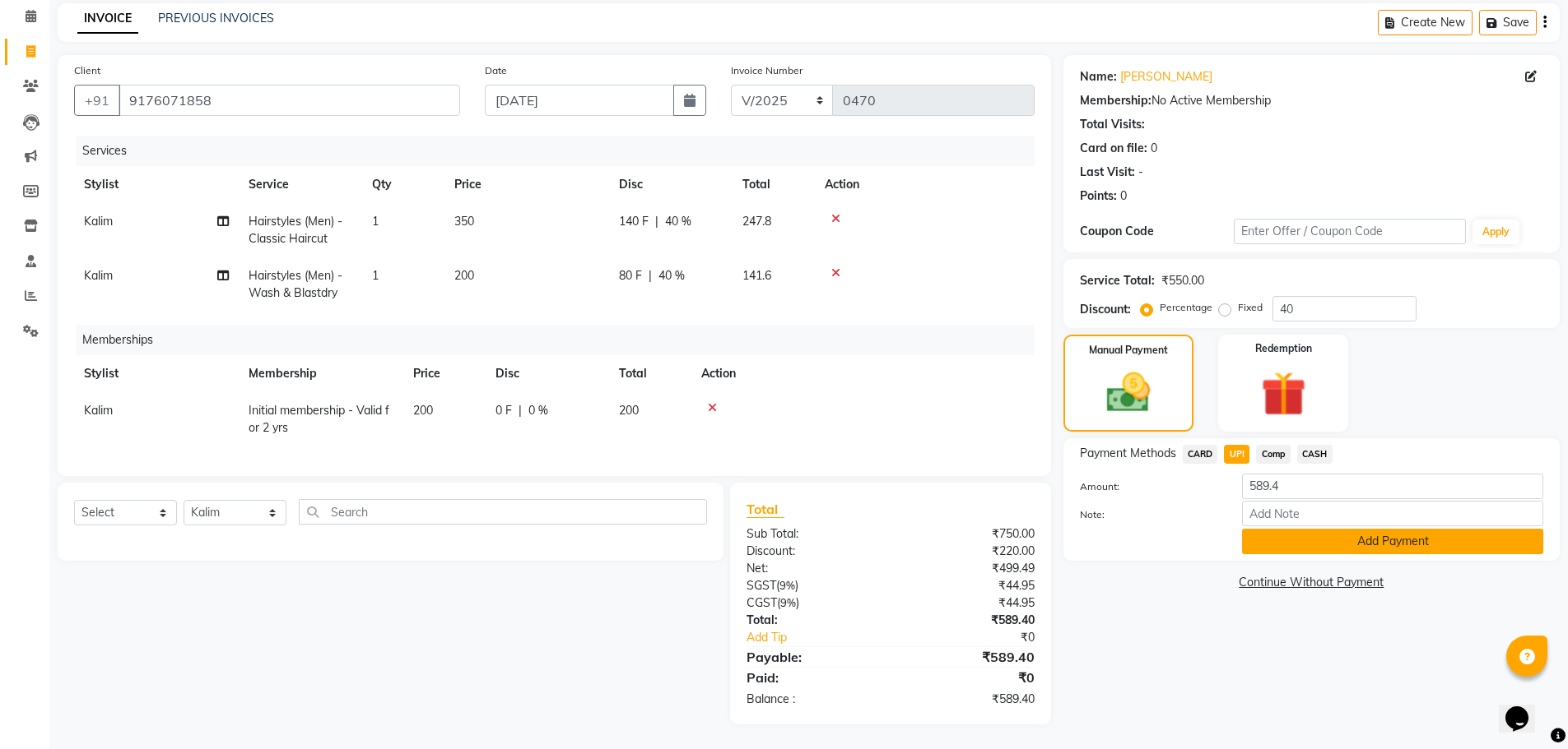
click at [1308, 536] on button "Add Payment" at bounding box center [1393, 542] width 301 height 26
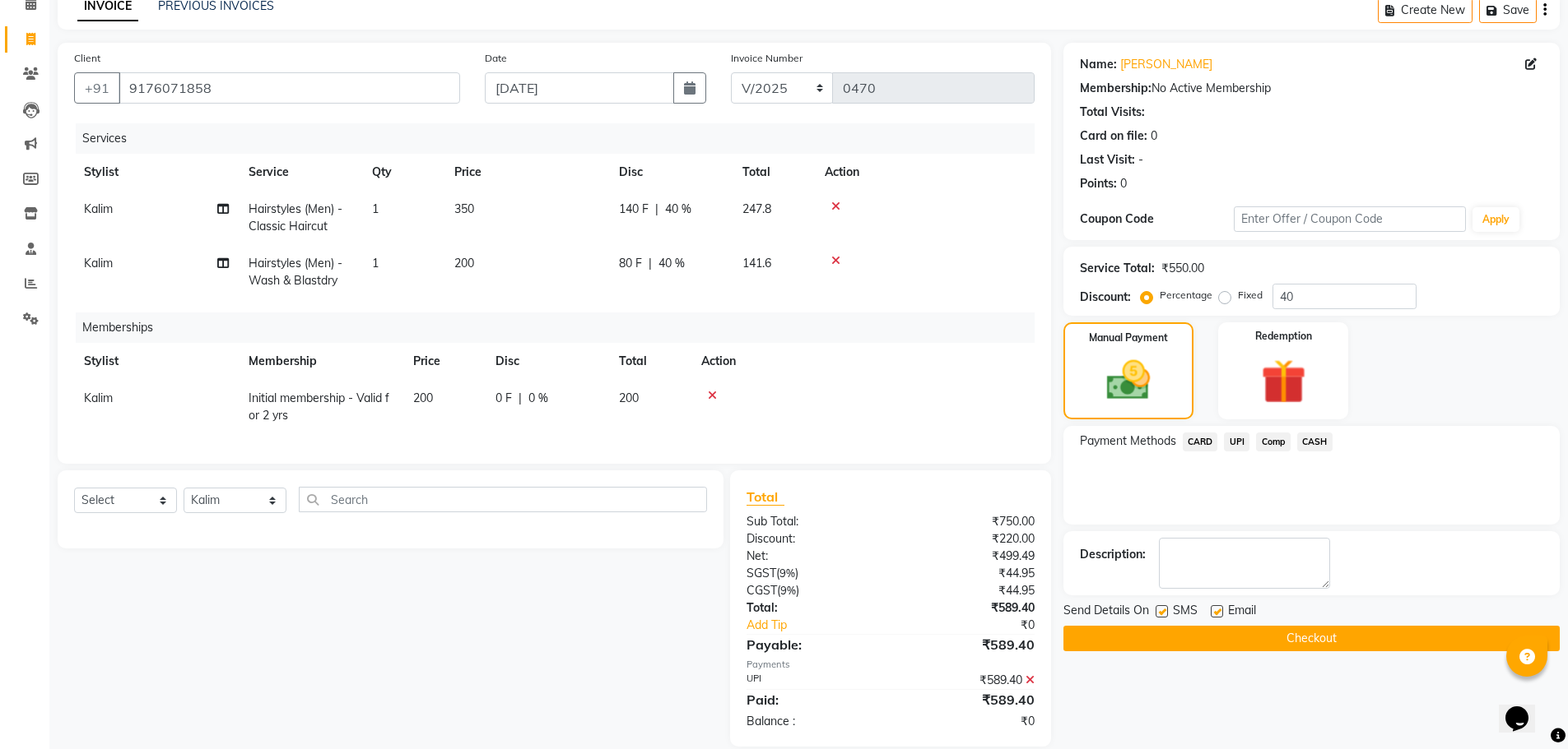
click at [1259, 638] on button "Checkout" at bounding box center [1311, 638] width 496 height 26
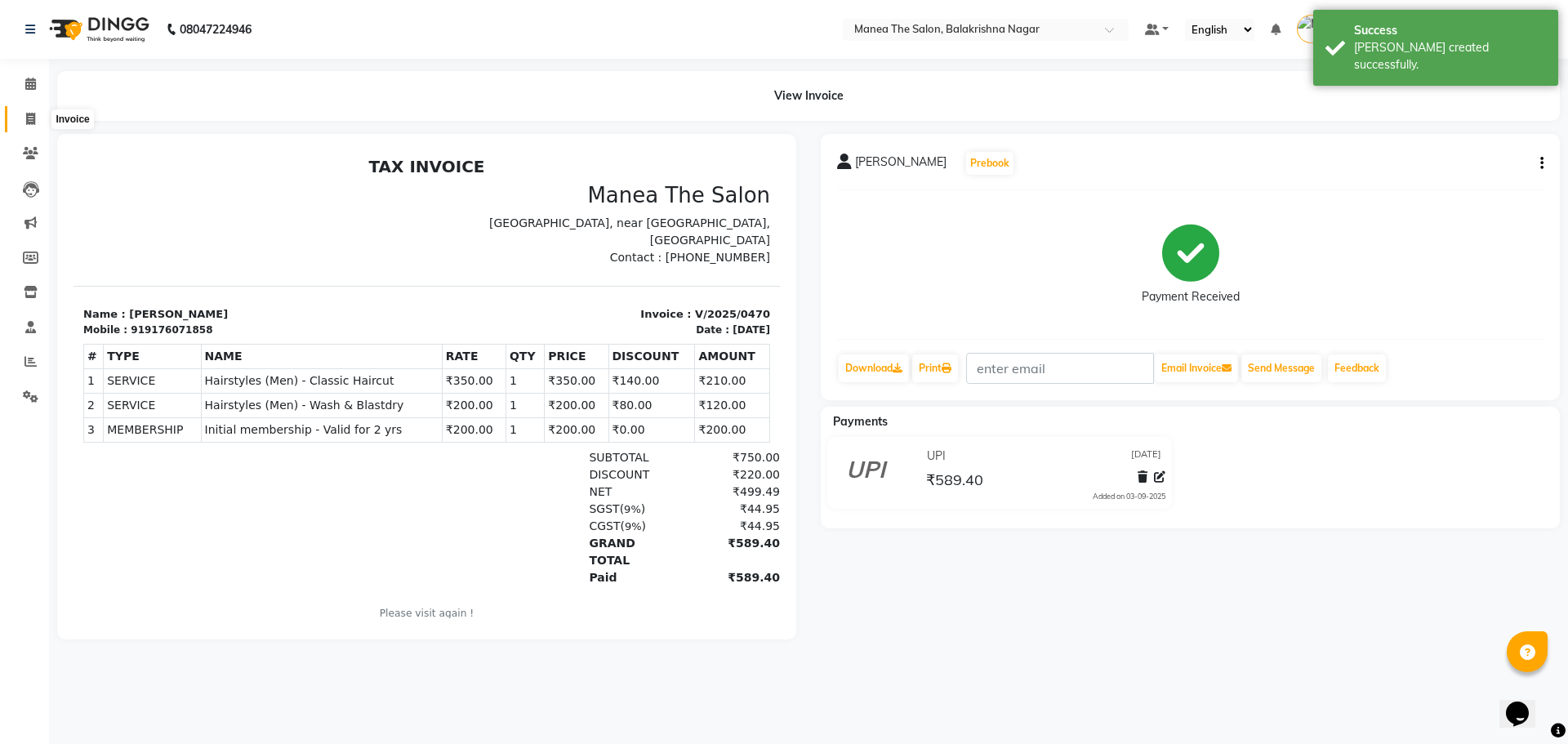
click at [35, 112] on icon at bounding box center [30, 118] width 9 height 12
select select "service"
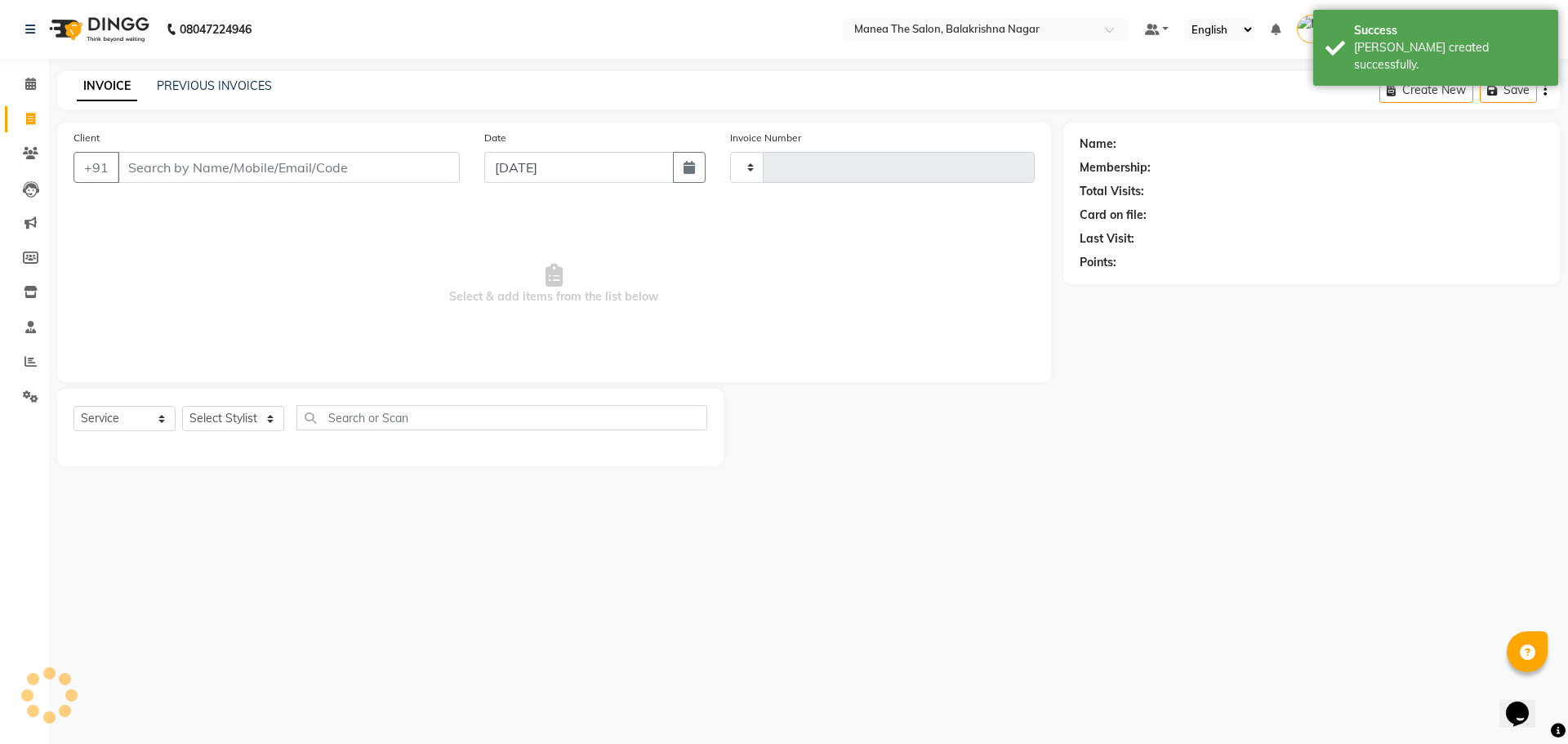
type input "0471"
select select "8200"
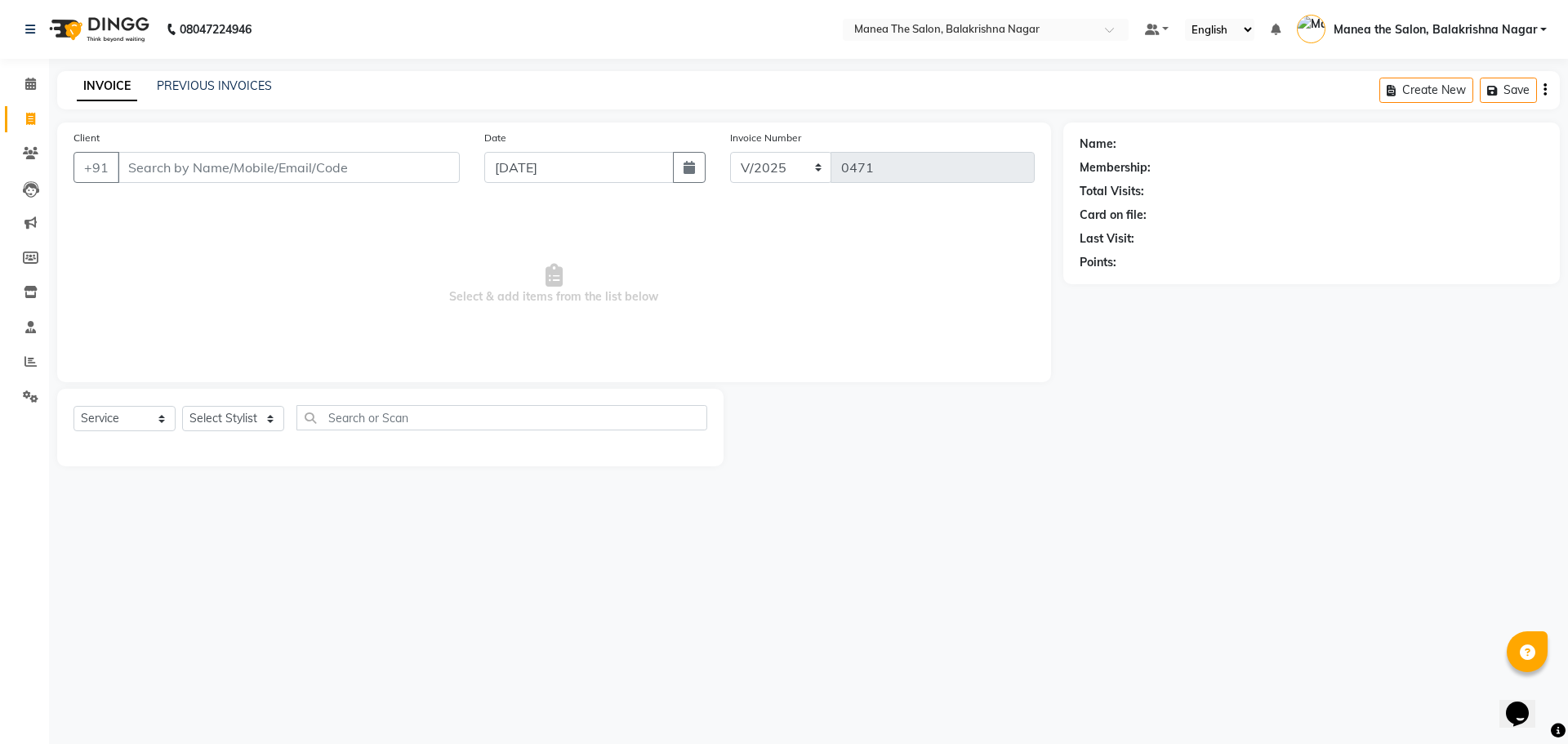
click at [140, 172] on input "Client" at bounding box center [288, 167] width 342 height 31
click at [140, 169] on input "Client" at bounding box center [288, 167] width 342 height 31
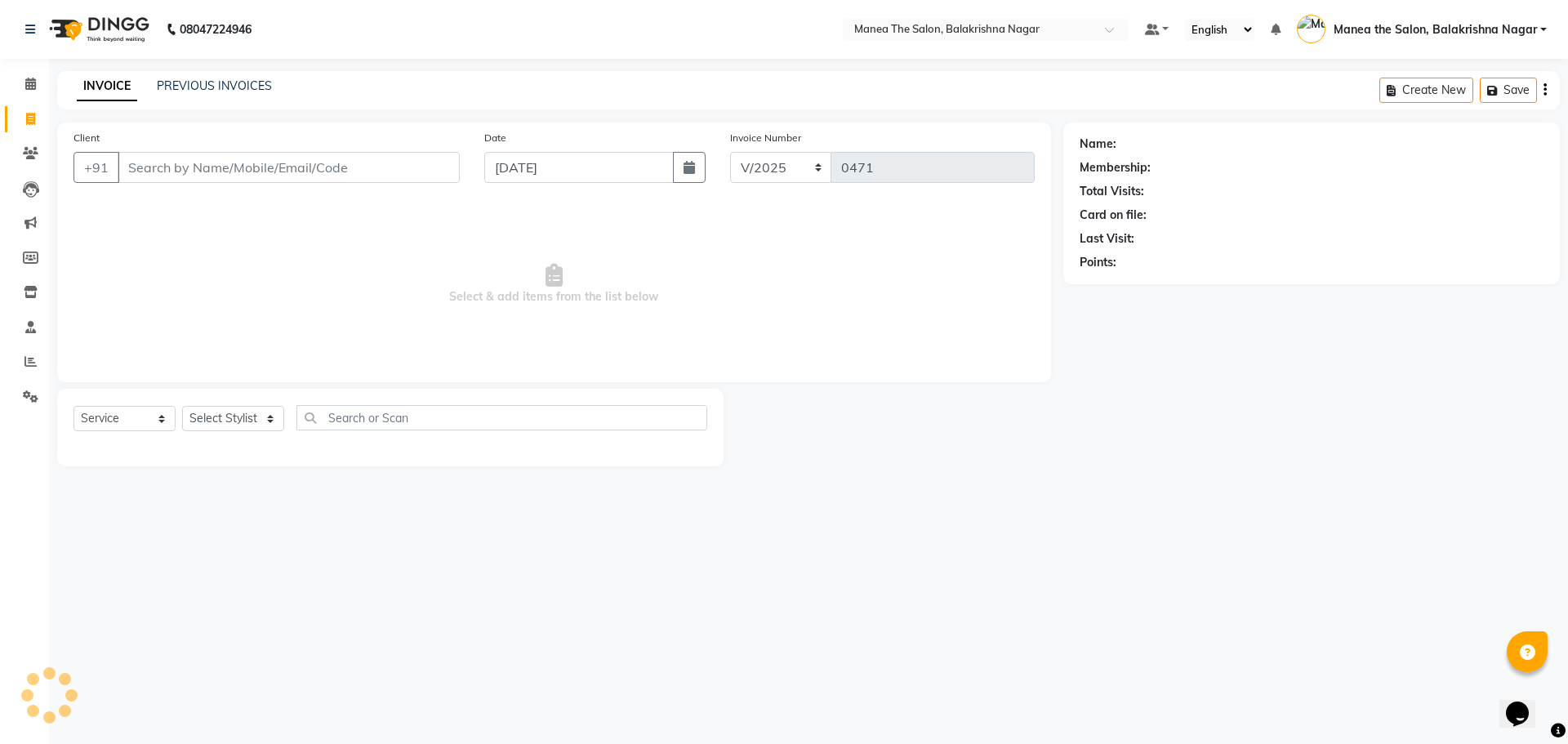
click at [153, 173] on input "Client" at bounding box center [288, 167] width 342 height 31
click at [152, 172] on input "Client" at bounding box center [288, 167] width 342 height 31
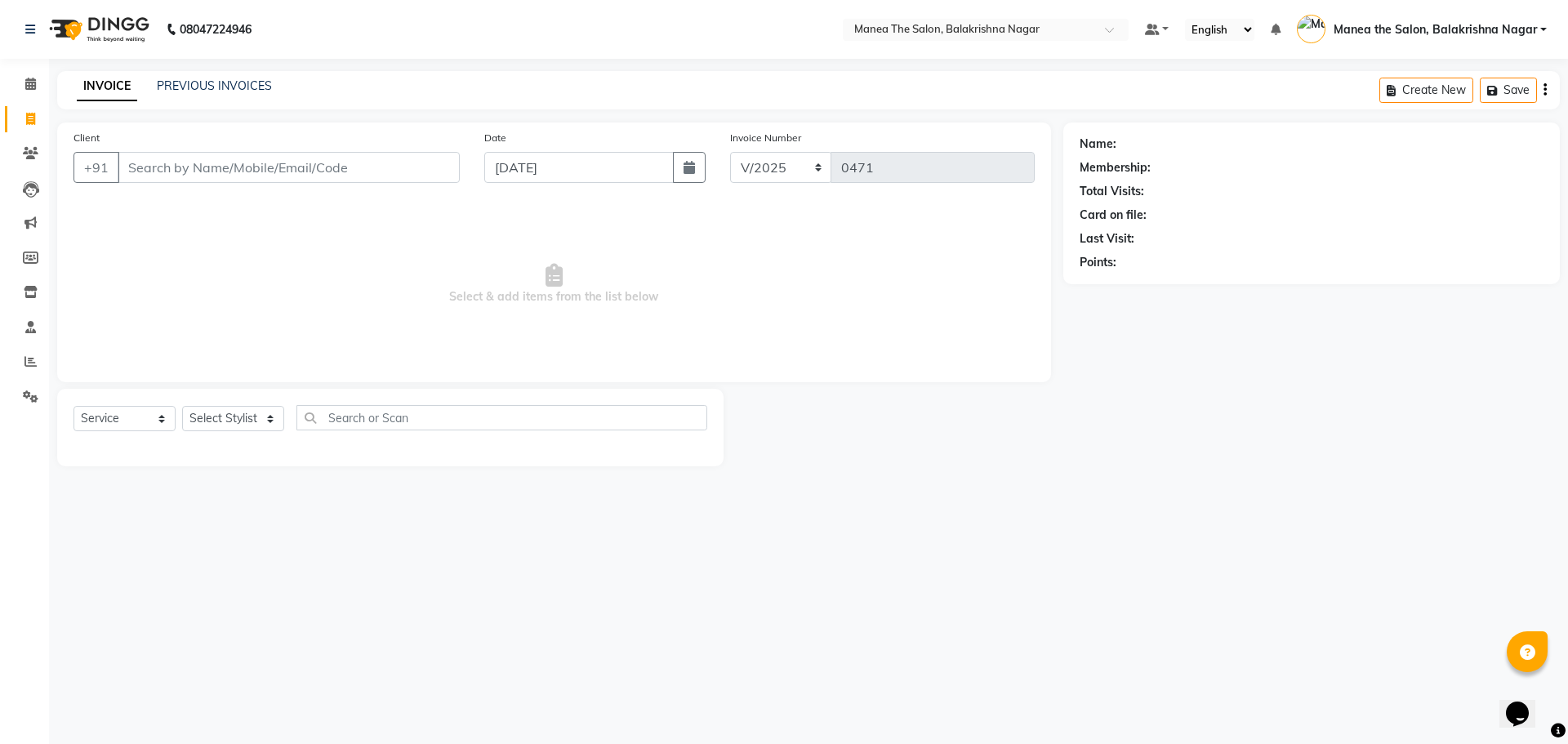
drag, startPoint x: 142, startPoint y: 162, endPoint x: 149, endPoint y: 164, distance: 7.3
click at [149, 164] on input "Client" at bounding box center [288, 167] width 342 height 31
click at [133, 158] on input "Client" at bounding box center [288, 167] width 342 height 31
click at [130, 167] on input "Client" at bounding box center [288, 167] width 342 height 31
click at [136, 167] on input "Client" at bounding box center [288, 167] width 342 height 31
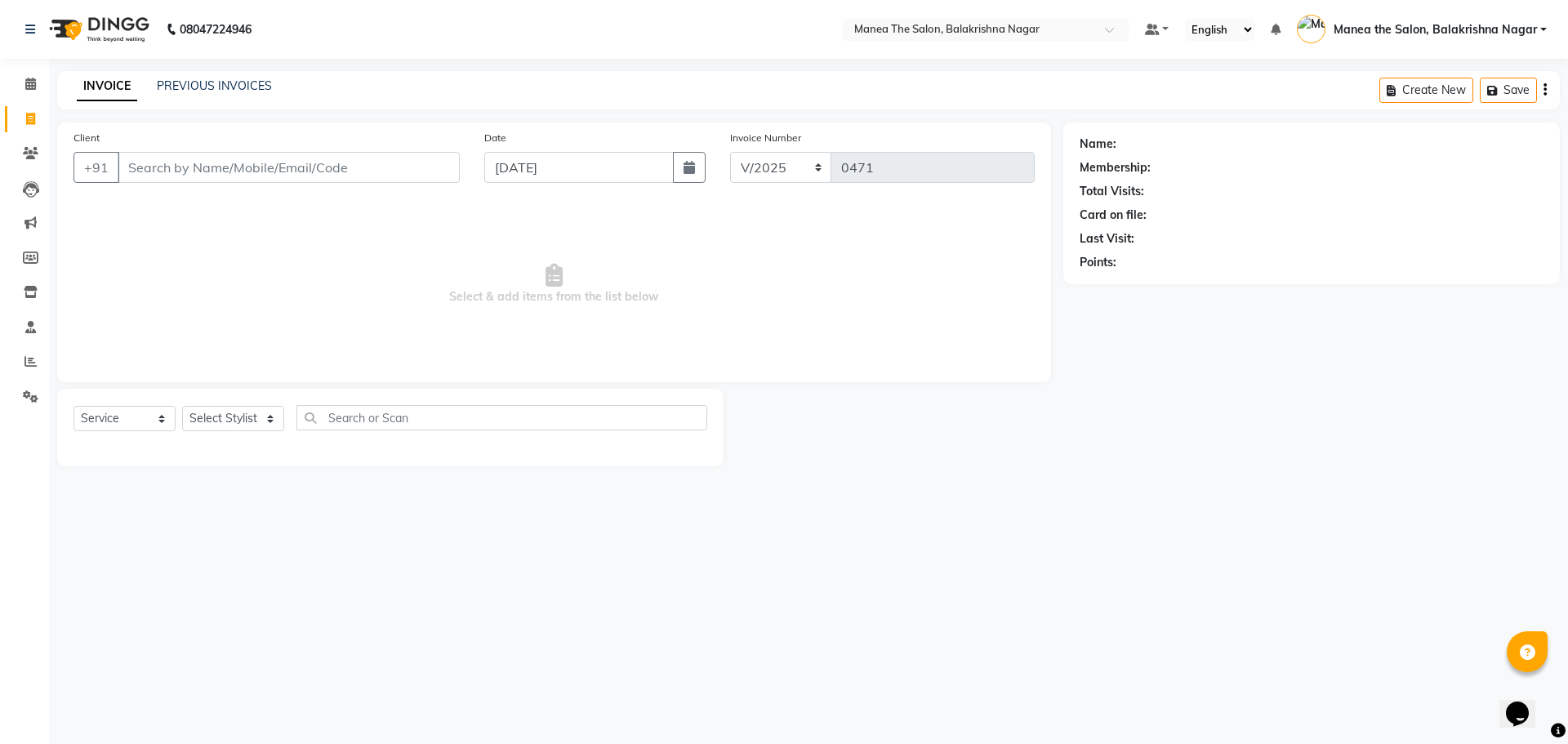
click at [142, 166] on input "Client" at bounding box center [288, 167] width 342 height 31
click at [143, 164] on input "Client" at bounding box center [288, 167] width 342 height 31
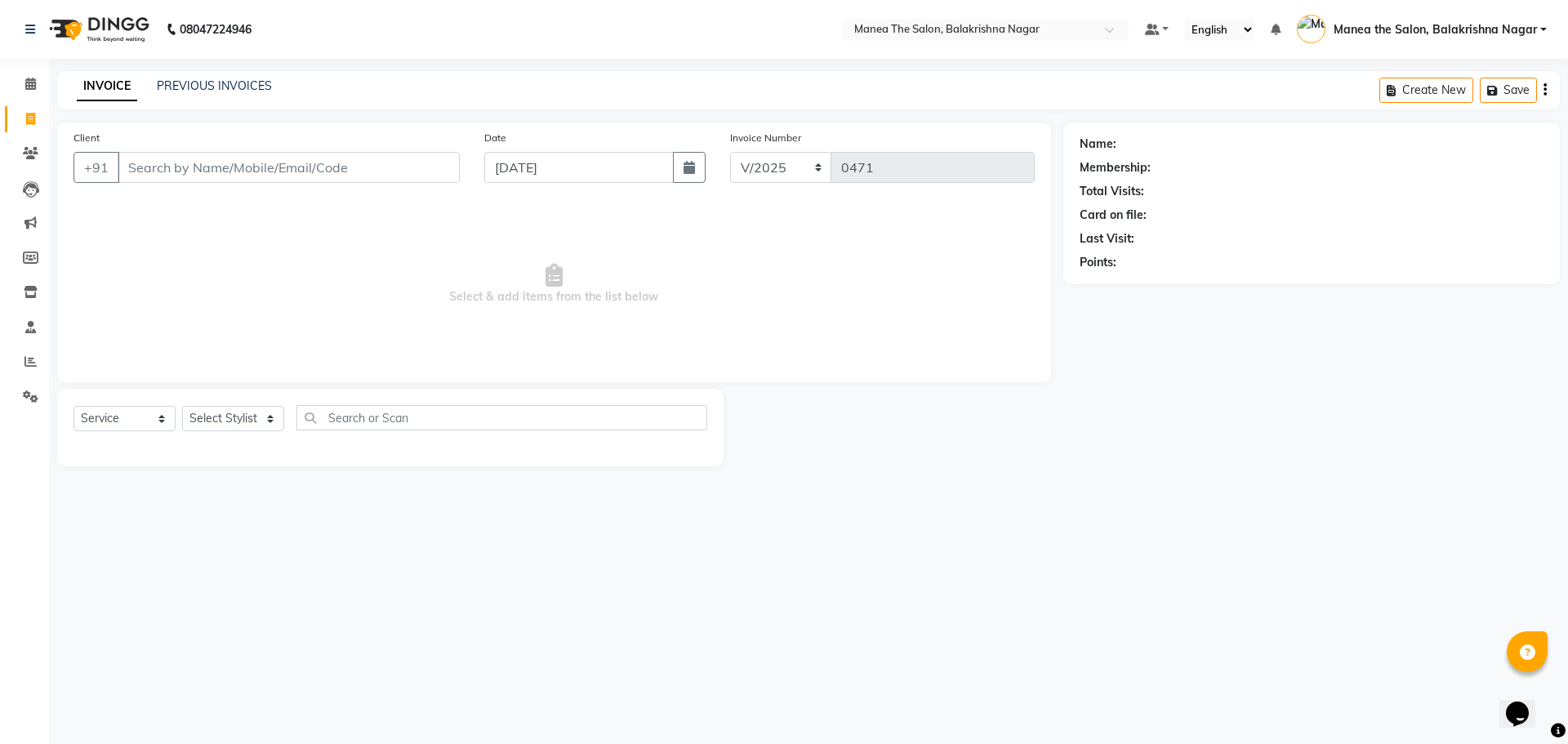
click at [213, 149] on div "Client +91" at bounding box center [266, 162] width 411 height 67
click at [213, 175] on input "Client" at bounding box center [288, 167] width 342 height 31
type input "7569255695"
click at [397, 166] on span "Add Client" at bounding box center [417, 167] width 64 height 16
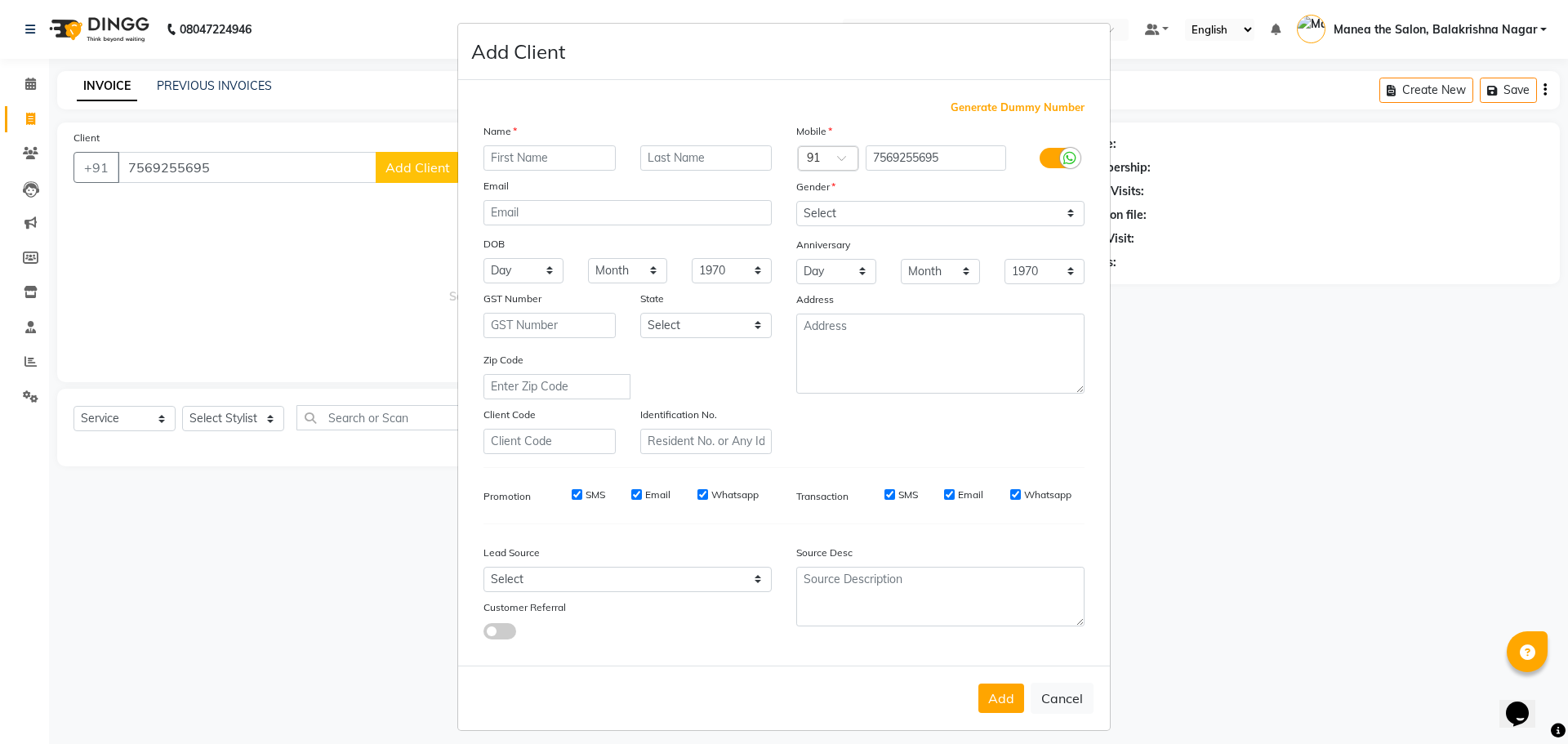
click at [552, 154] on input "text" at bounding box center [550, 158] width 132 height 26
click at [549, 156] on input "text" at bounding box center [550, 158] width 132 height 26
click at [544, 155] on input "text" at bounding box center [550, 158] width 132 height 26
click at [541, 156] on input "text" at bounding box center [550, 158] width 132 height 26
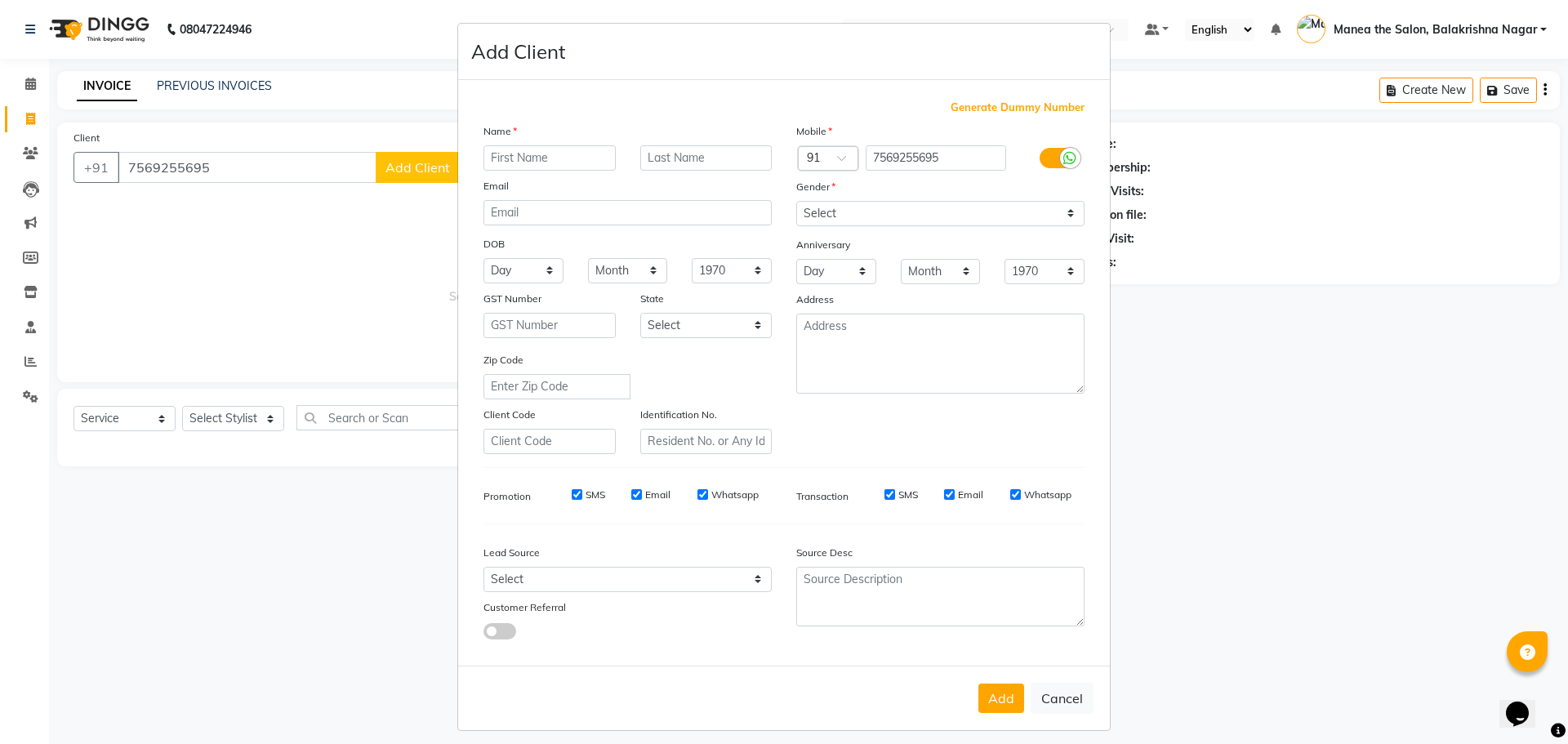
click at [541, 156] on input "text" at bounding box center [550, 158] width 132 height 26
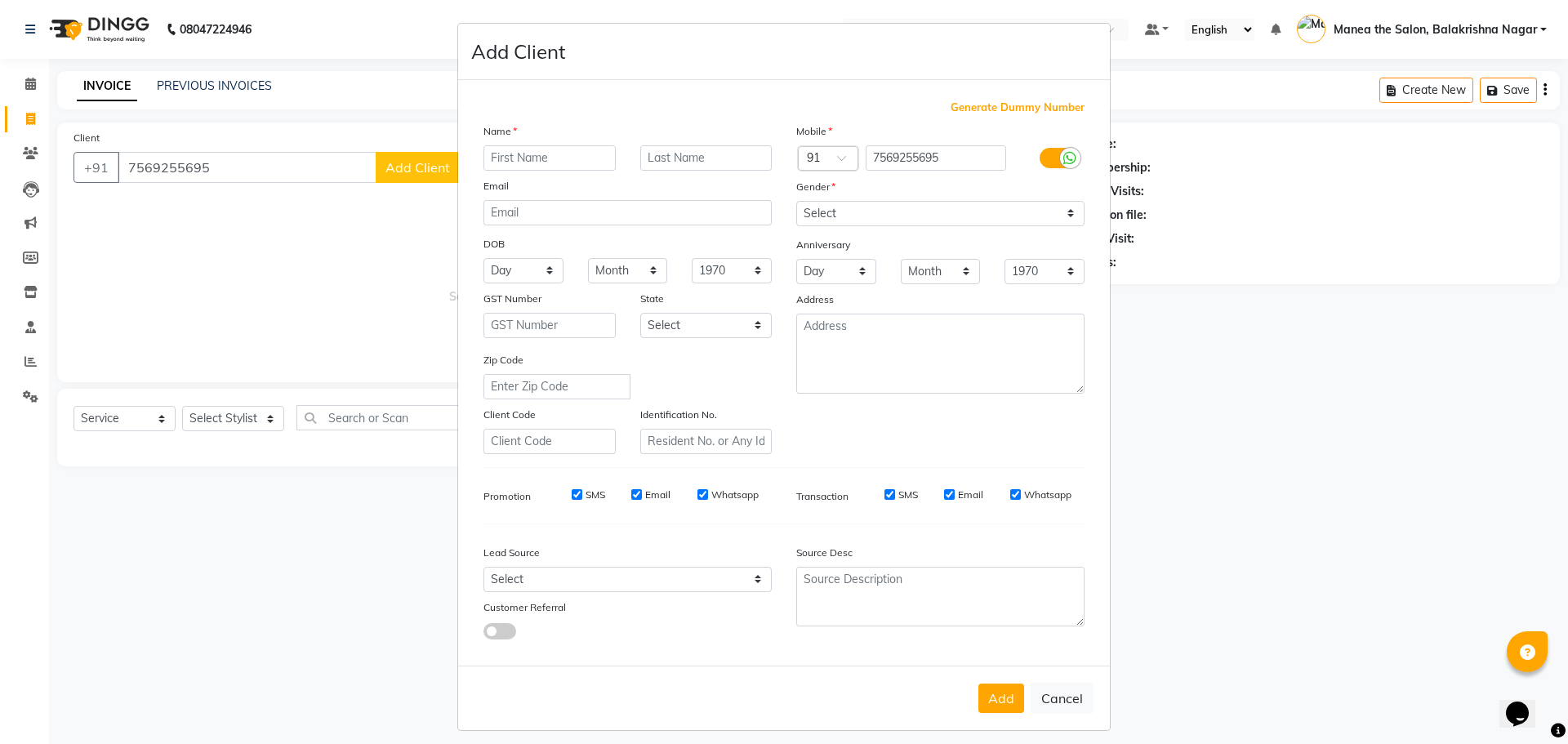
click at [541, 156] on input "text" at bounding box center [550, 158] width 132 height 26
type input "Y"
type input "YADAIAHP"
click at [799, 209] on select "Select [DEMOGRAPHIC_DATA] [DEMOGRAPHIC_DATA] Other Prefer Not To Say" at bounding box center [940, 214] width 288 height 26
select select "[DEMOGRAPHIC_DATA]"
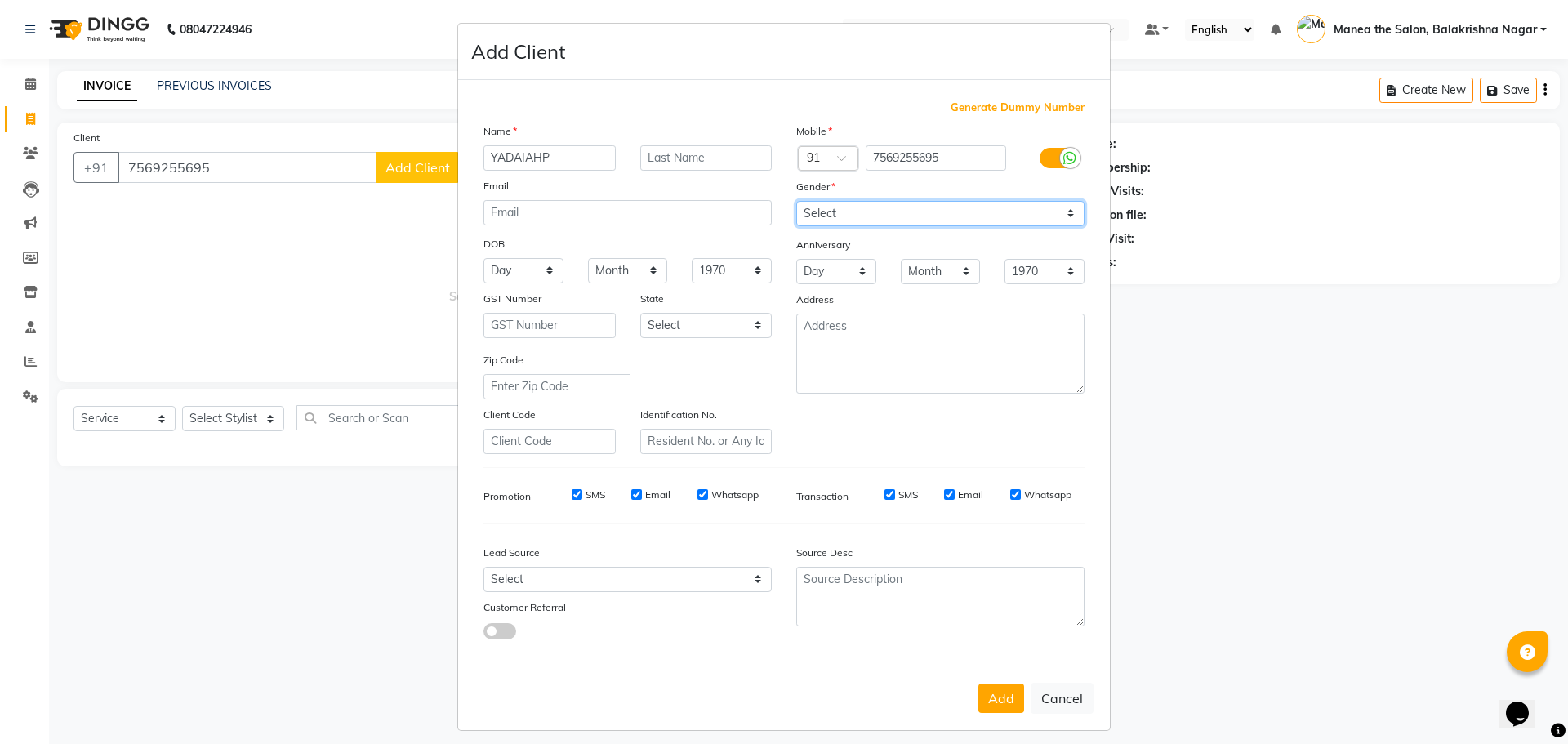
click at [796, 201] on select "Select [DEMOGRAPHIC_DATA] [DEMOGRAPHIC_DATA] Other Prefer Not To Say" at bounding box center [940, 214] width 288 height 26
click at [995, 697] on button "Add" at bounding box center [1000, 699] width 45 height 29
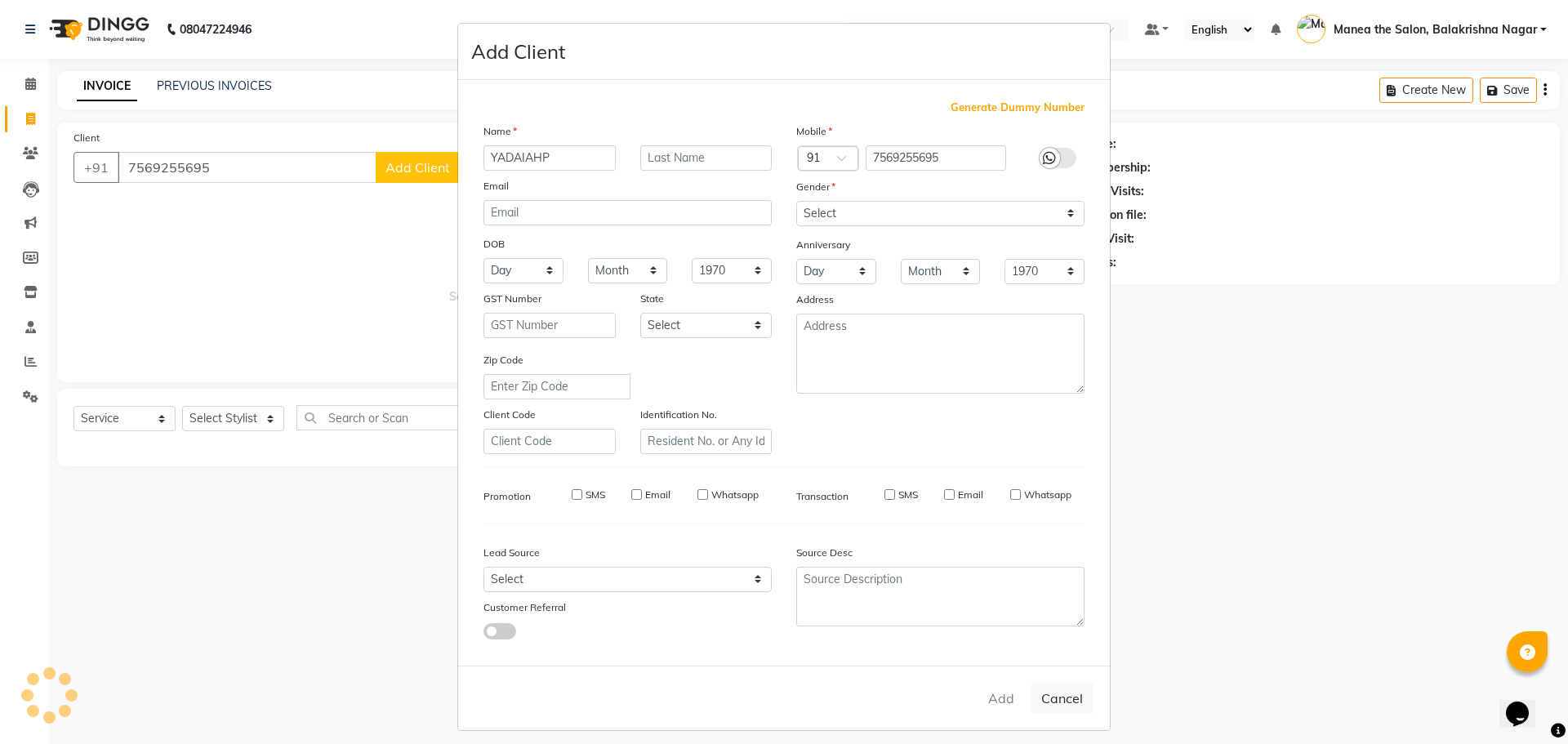
select select
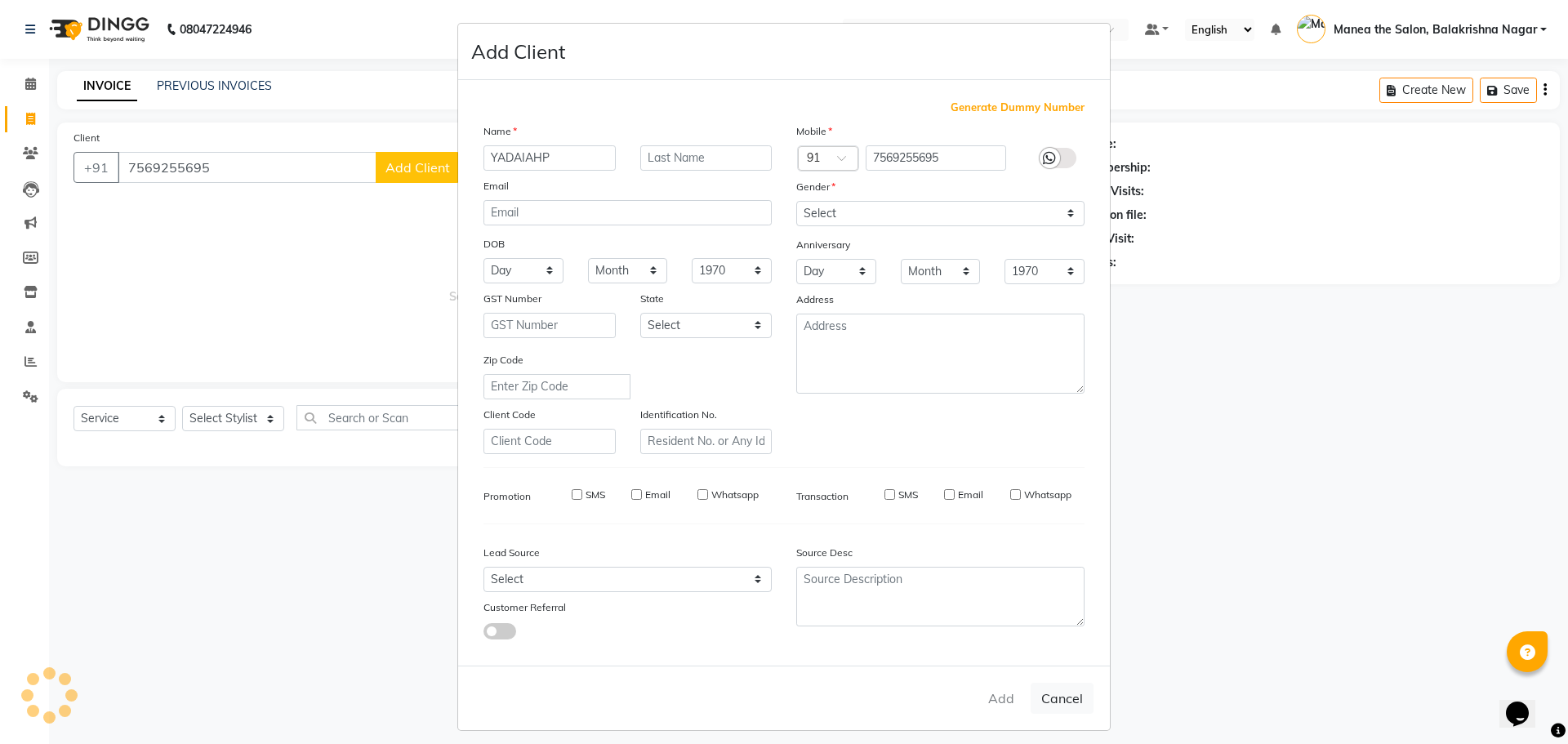
select select
checkbox input "false"
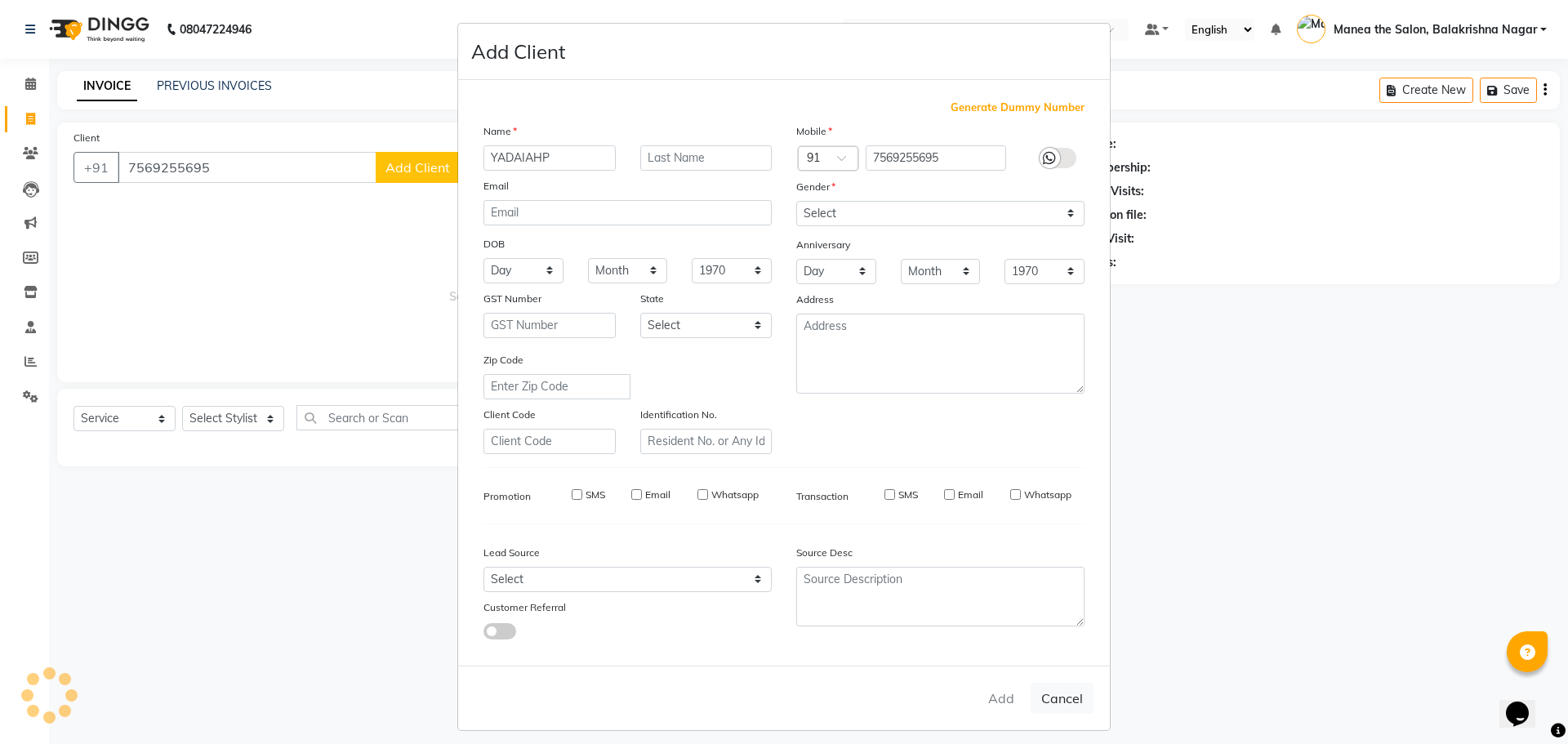
checkbox input "false"
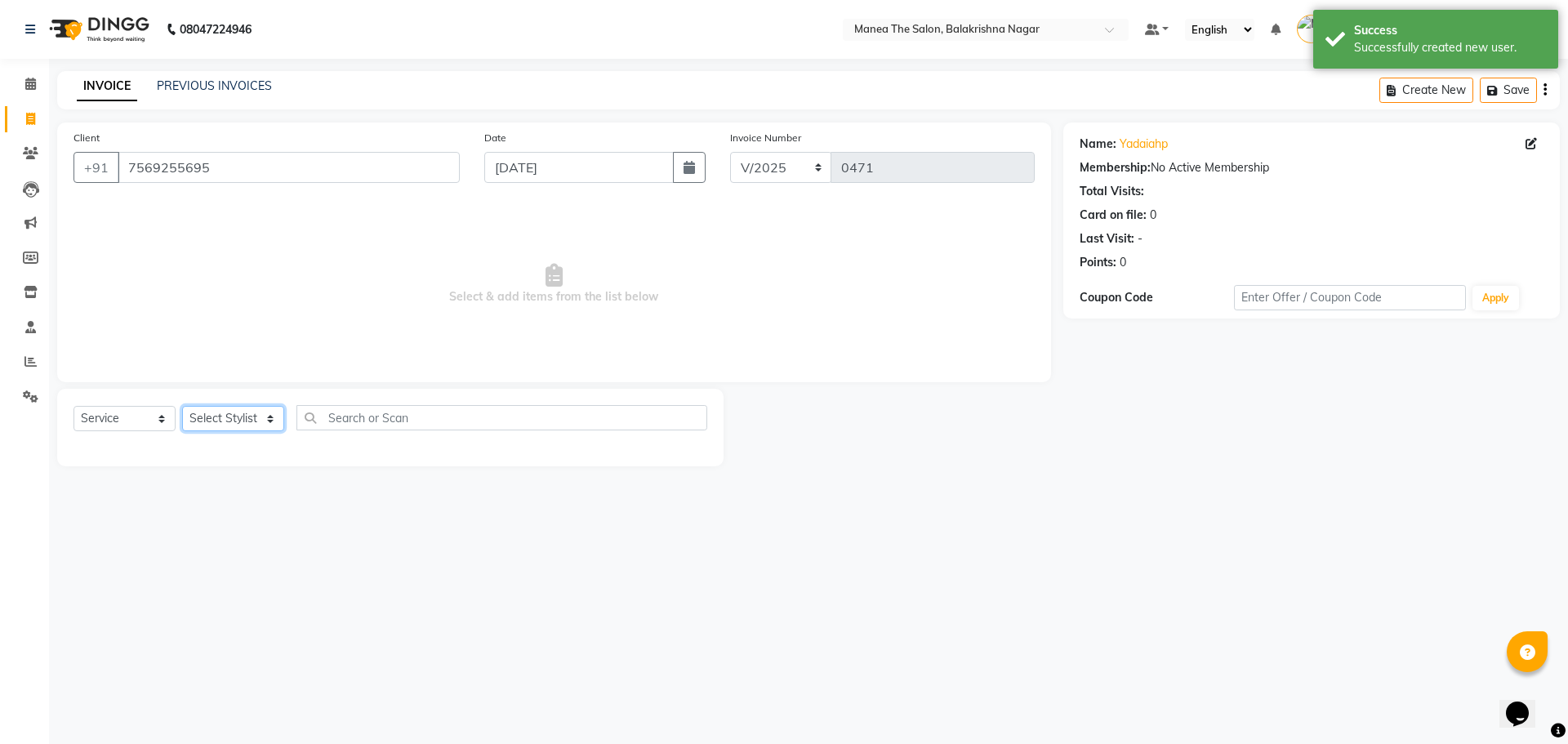
click at [234, 420] on select "Select Stylist [PERSON_NAME] [PERSON_NAME] [PERSON_NAME]" at bounding box center [232, 419] width 102 height 26
select select "77552"
click at [182, 406] on select "Select Stylist [PERSON_NAME] [PERSON_NAME] [PERSON_NAME]" at bounding box center [232, 419] width 102 height 26
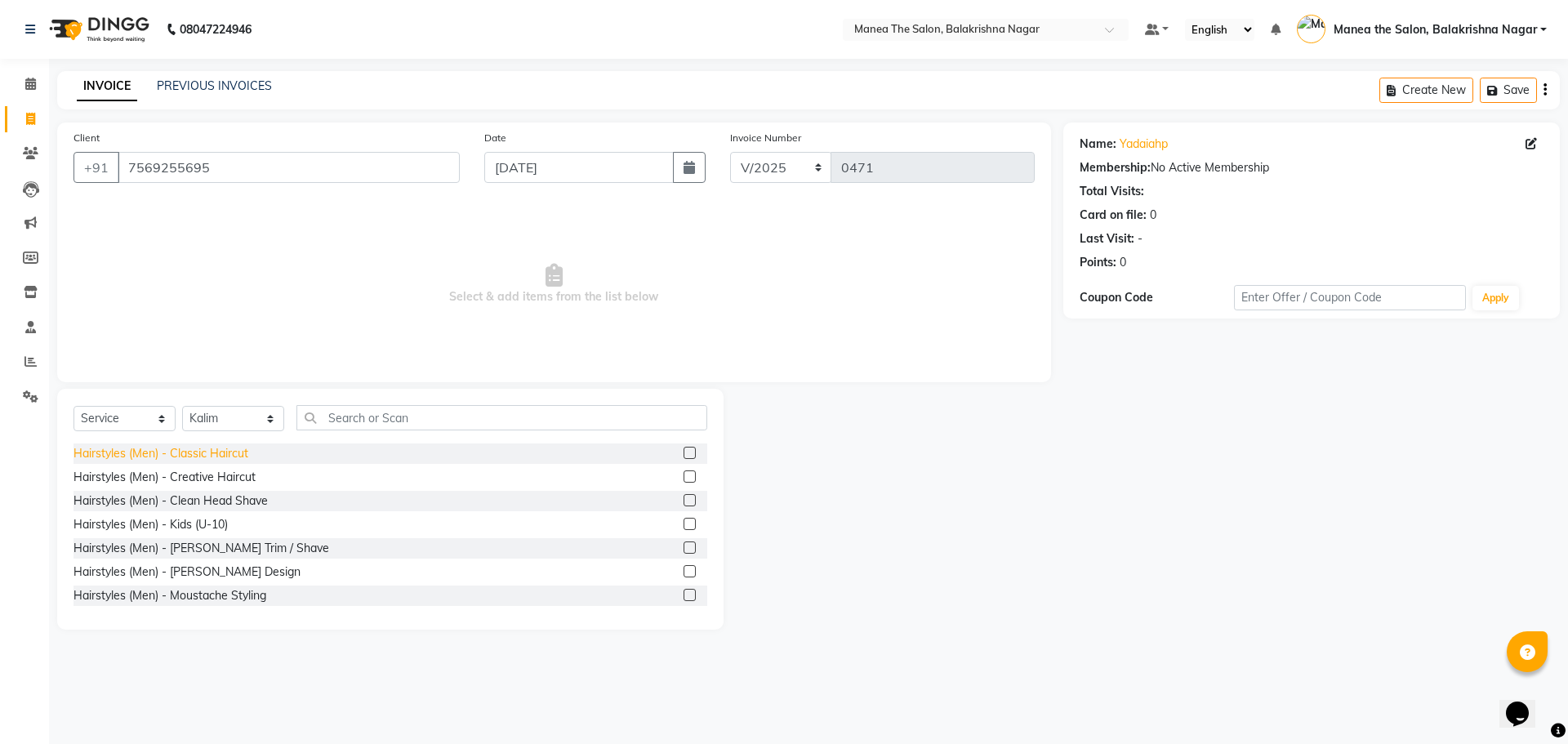
click at [207, 457] on div "Hairstyles (Men) - Classic Haircut" at bounding box center [161, 454] width 175 height 17
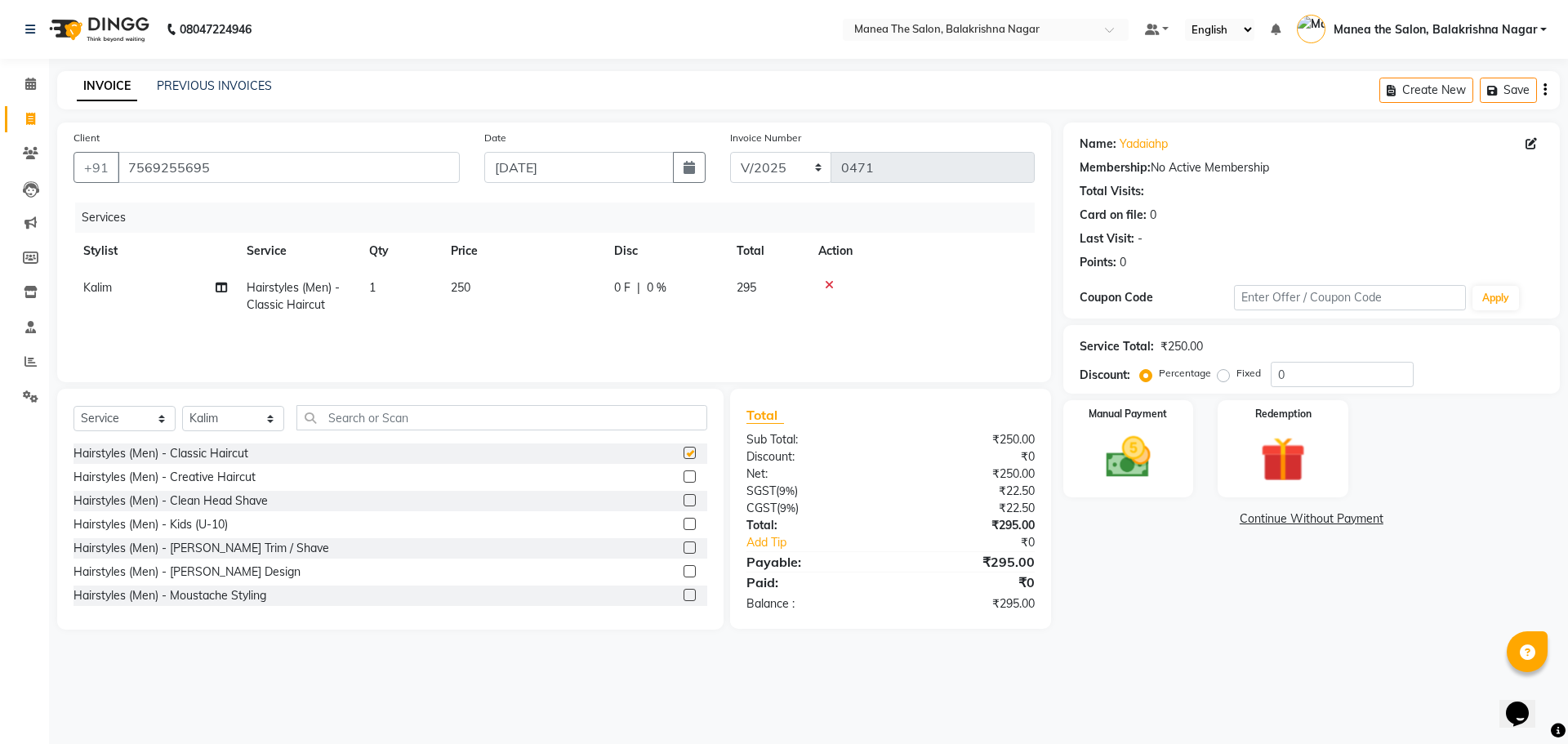
checkbox input "false"
click at [479, 298] on td "250" at bounding box center [522, 296] width 163 height 54
select select "77552"
click at [538, 283] on input "250" at bounding box center [600, 293] width 144 height 26
click at [561, 283] on input "250" at bounding box center [600, 293] width 144 height 26
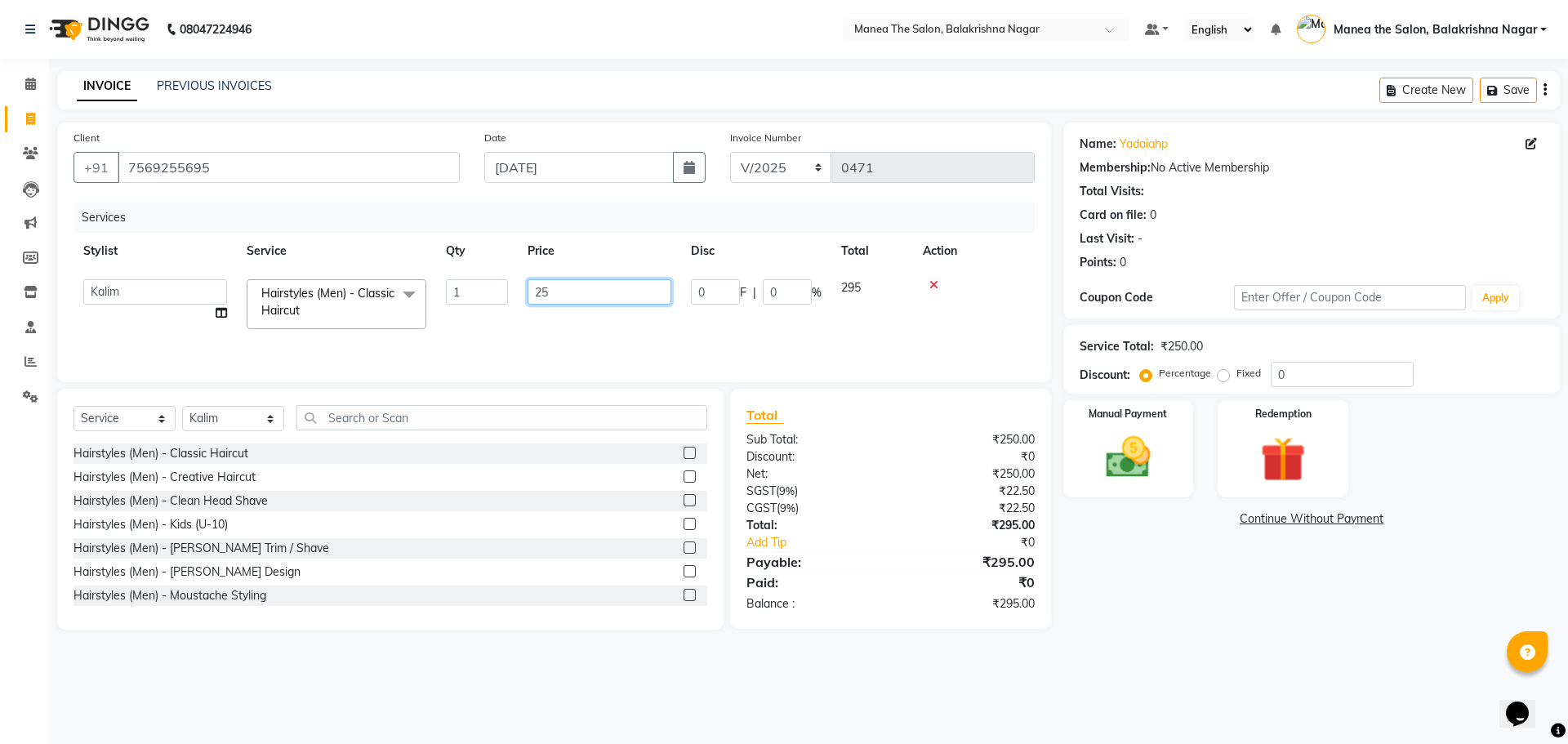
type input "2"
type input "350"
click at [588, 243] on th "Price" at bounding box center [522, 251] width 163 height 37
click at [479, 290] on td "350" at bounding box center [522, 296] width 163 height 54
select select "77552"
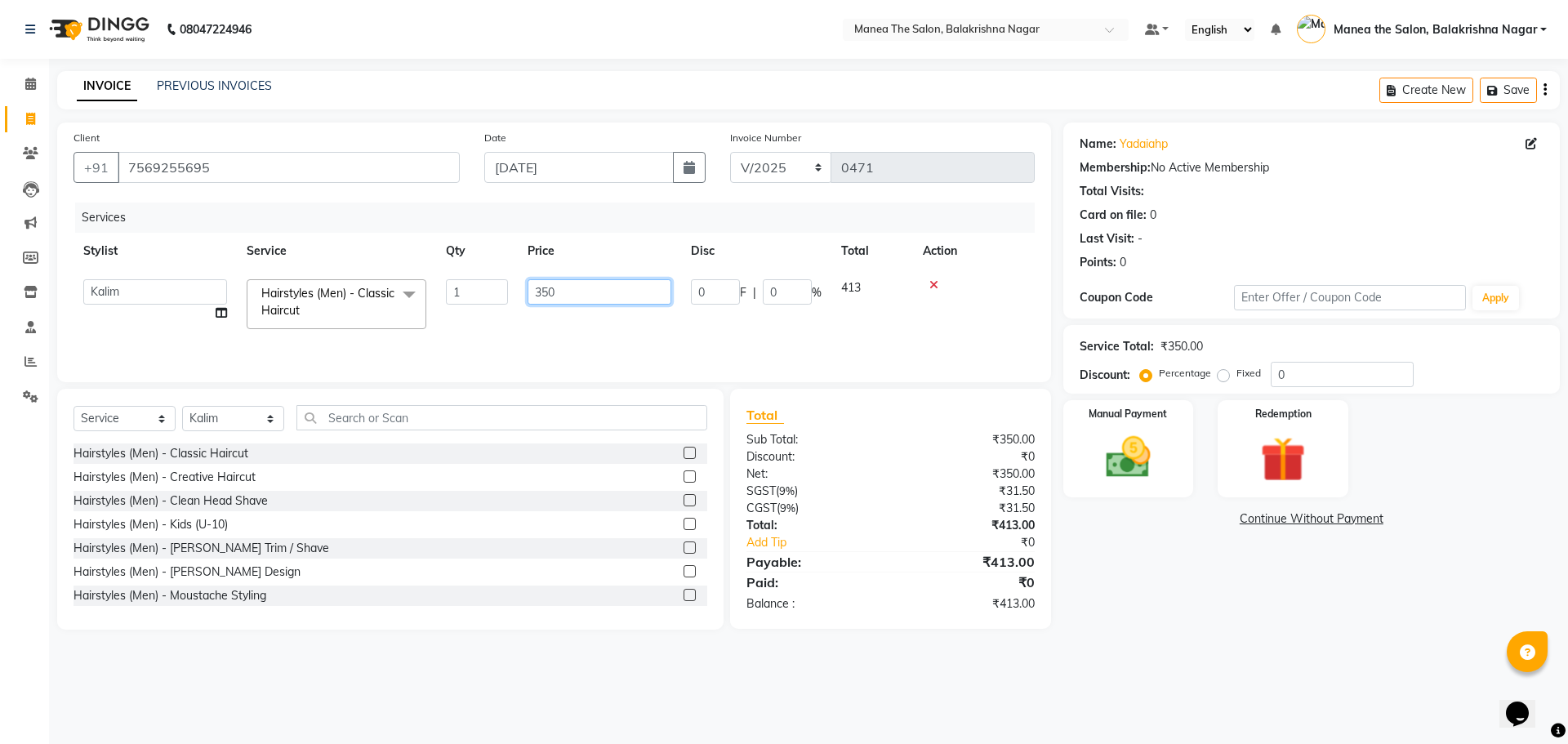
click at [569, 288] on input "350" at bounding box center [600, 293] width 144 height 26
click at [578, 246] on th "Price" at bounding box center [600, 251] width 163 height 37
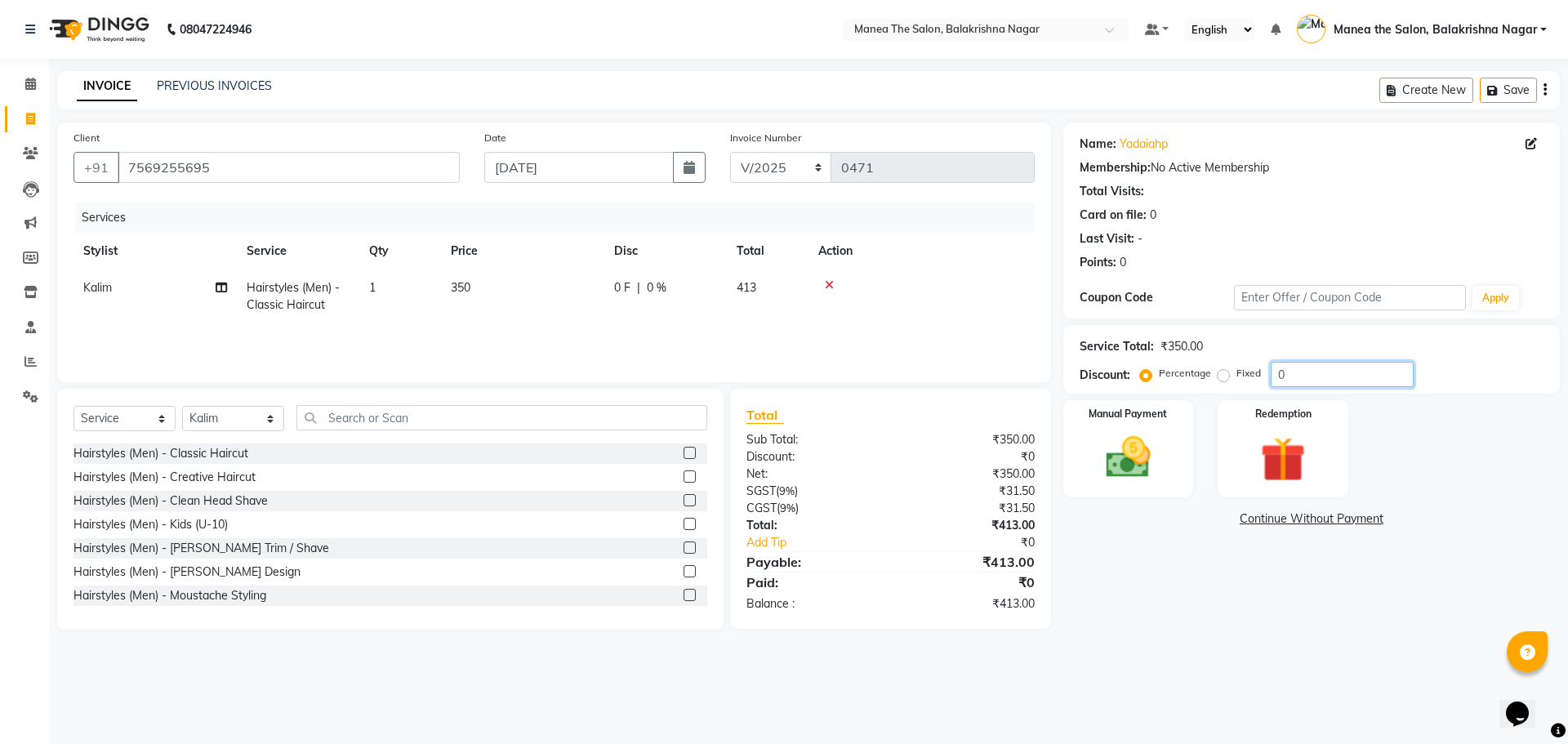
click at [1314, 366] on input "0" at bounding box center [1342, 375] width 143 height 26
type input "0"
type input "30"
click at [1148, 689] on div "08047224946 Select Location × Manea The Salon, Balakrishna Nagar Default Panel …" at bounding box center [784, 372] width 1568 height 744
click at [775, 536] on link "Add Tip" at bounding box center [825, 543] width 182 height 17
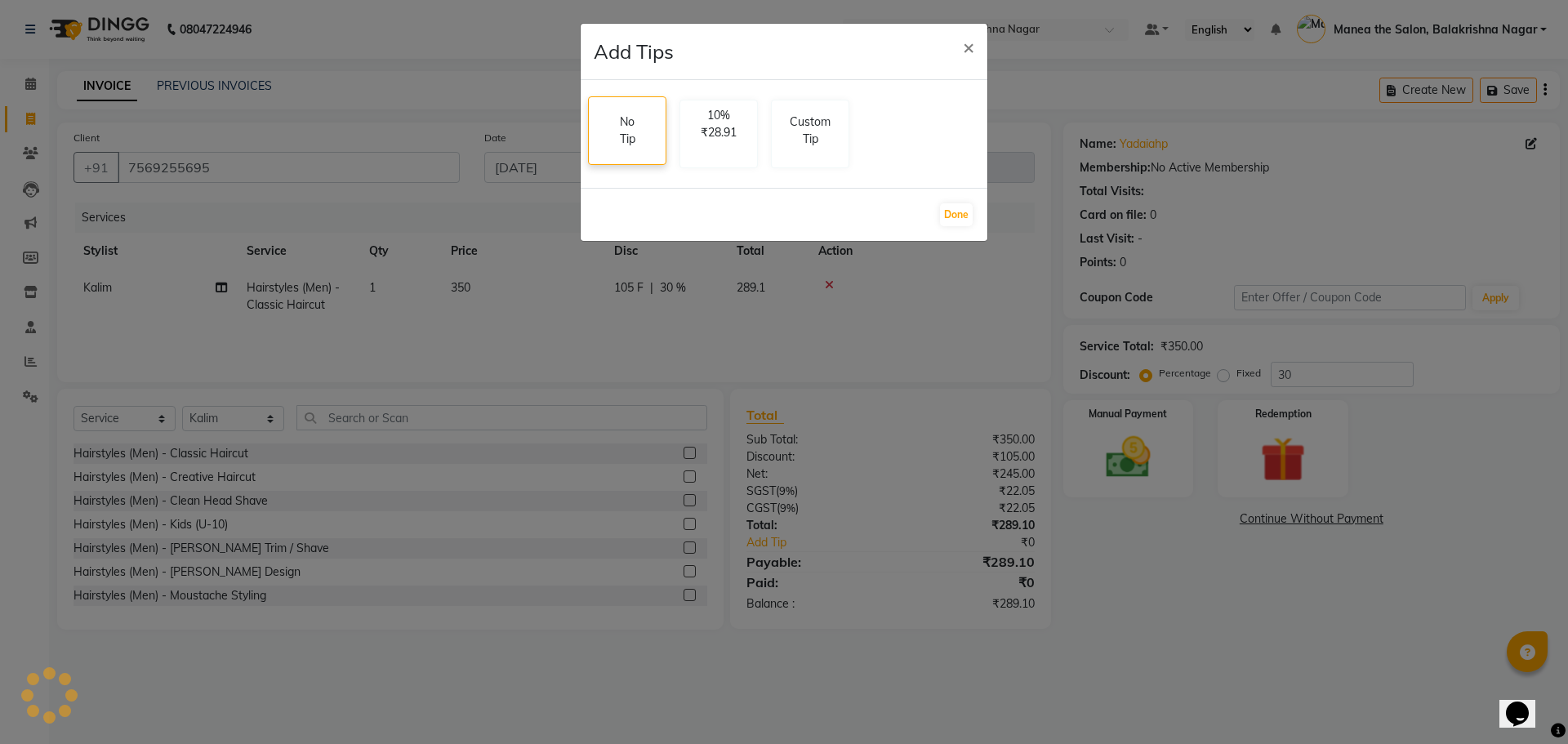
click at [645, 118] on div "No Tip" at bounding box center [627, 130] width 57 height 67
click at [815, 137] on p "Custom Tip" at bounding box center [810, 128] width 57 height 34
select select "77552"
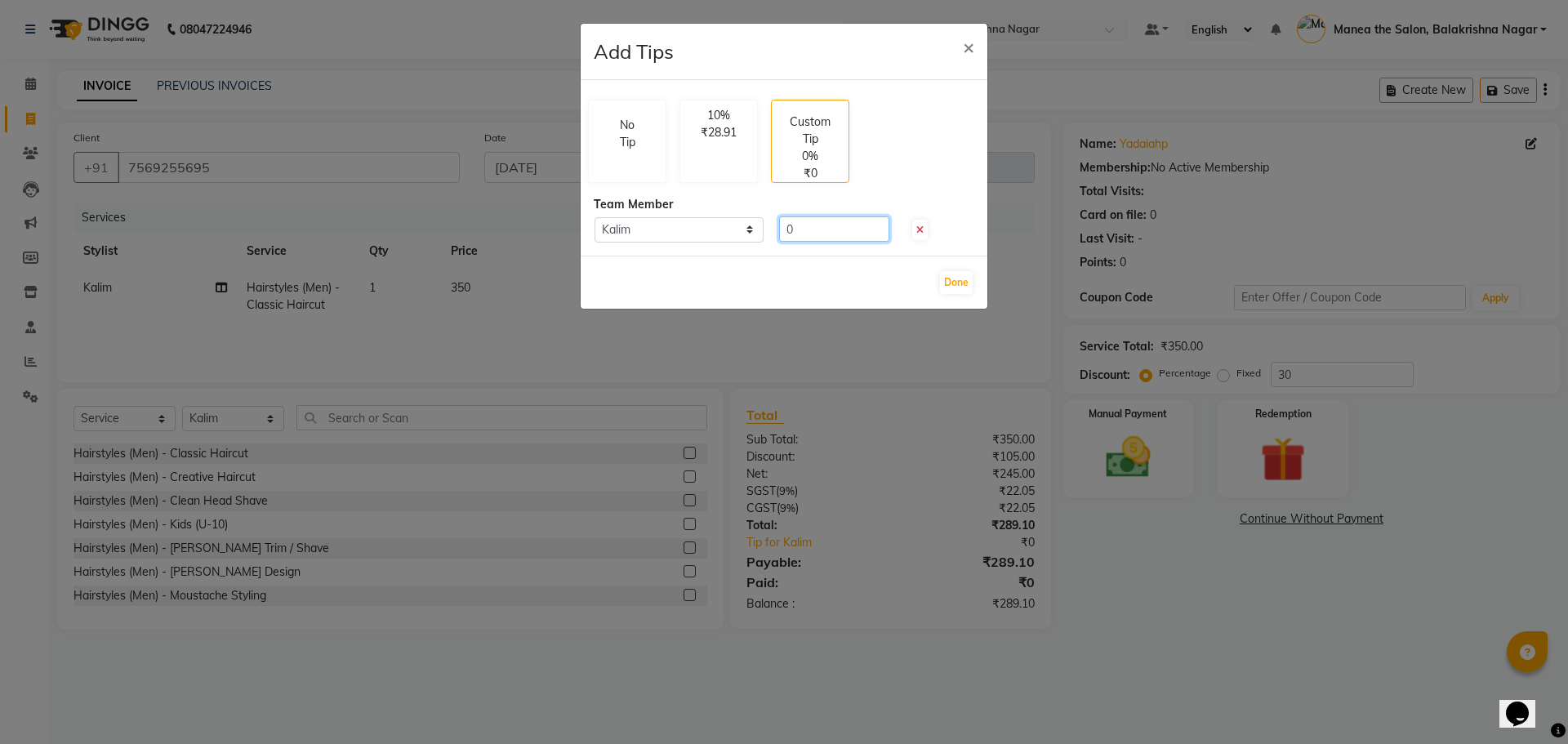
click at [796, 221] on input "0" at bounding box center [834, 229] width 111 height 26
type input "060"
click at [963, 282] on button "Done" at bounding box center [956, 282] width 33 height 23
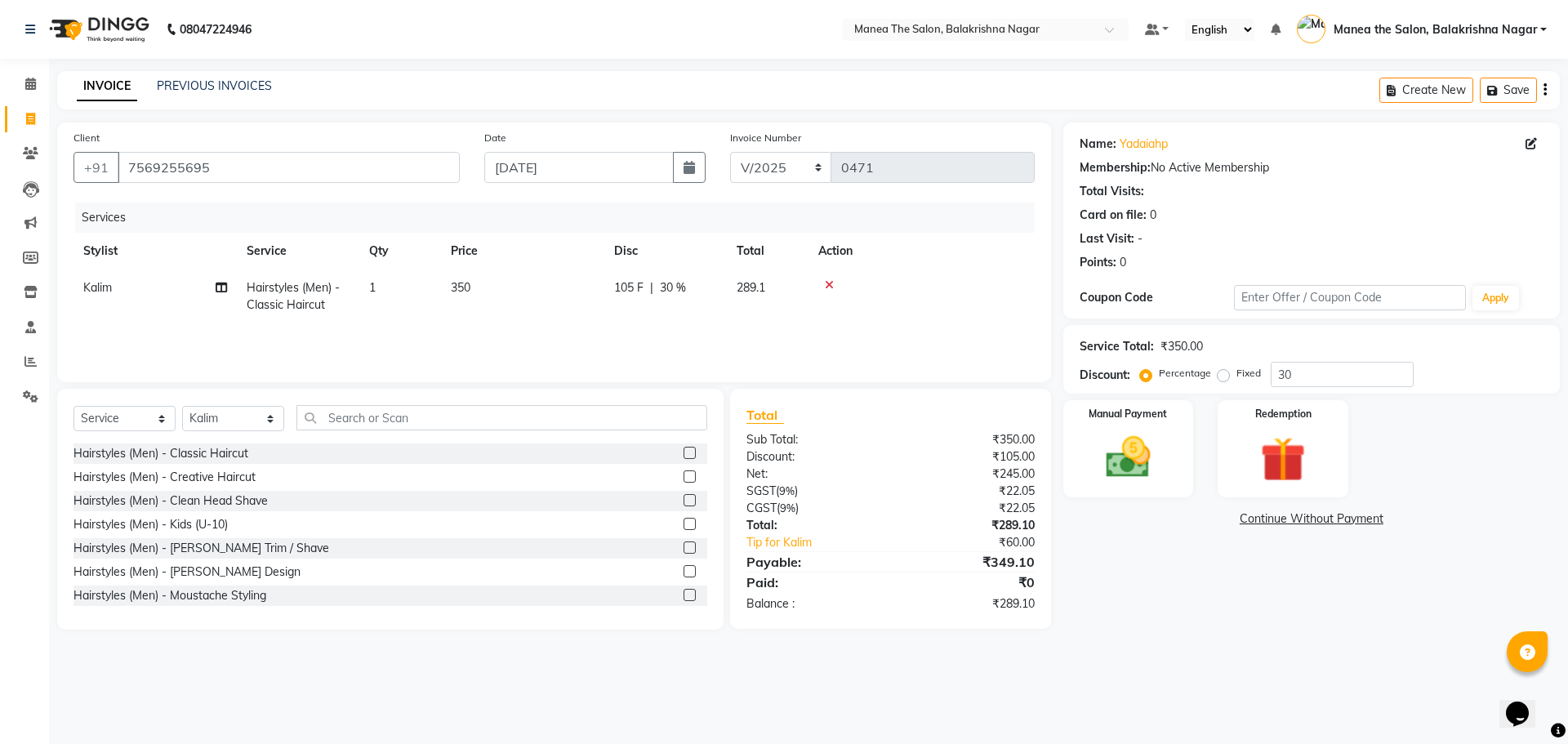
click at [1015, 566] on div "₹349.10" at bounding box center [968, 562] width 156 height 20
click at [1016, 540] on div "₹60.00" at bounding box center [980, 543] width 130 height 17
click at [1092, 475] on img at bounding box center [1128, 457] width 76 height 54
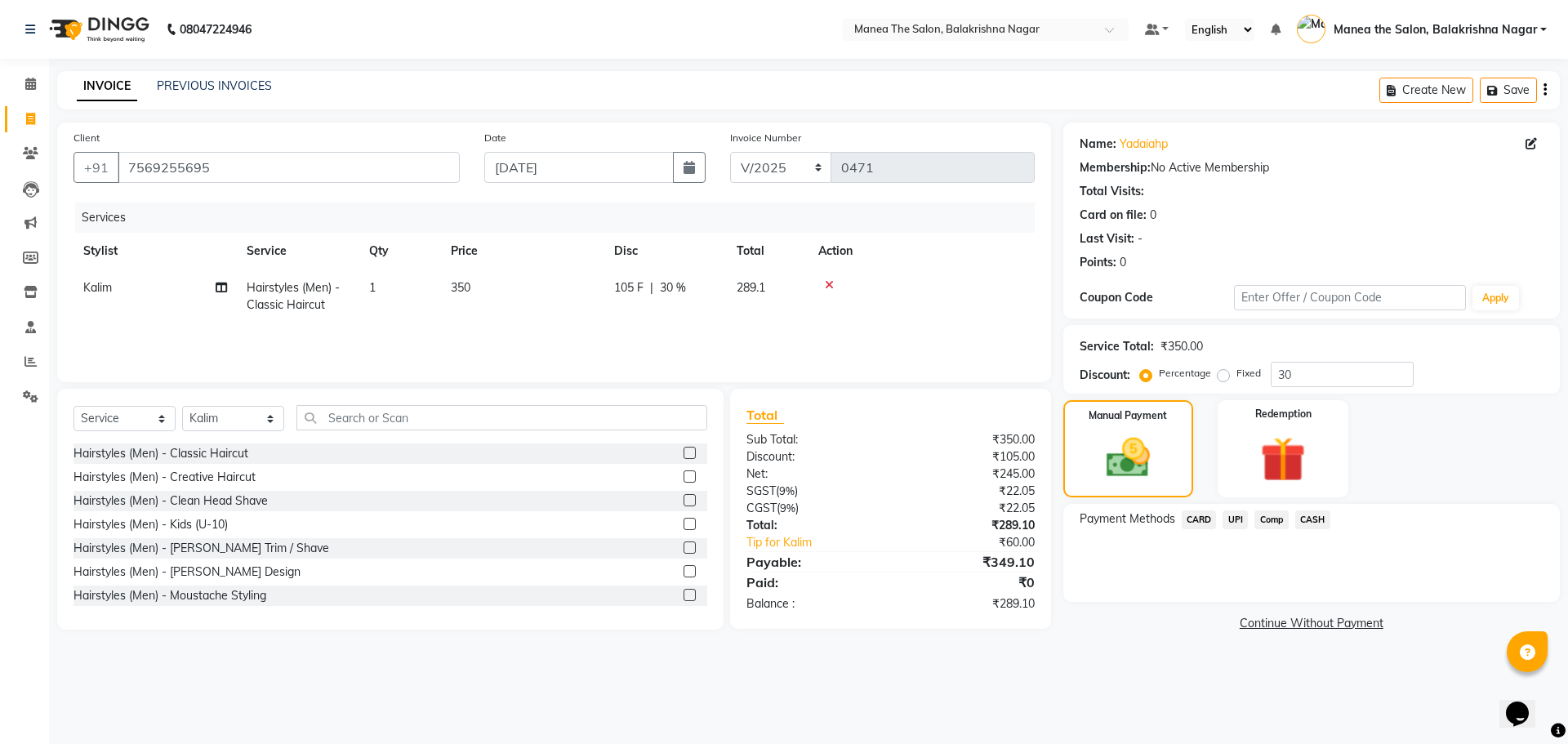
click at [1236, 522] on span "UPI" at bounding box center [1235, 520] width 26 height 19
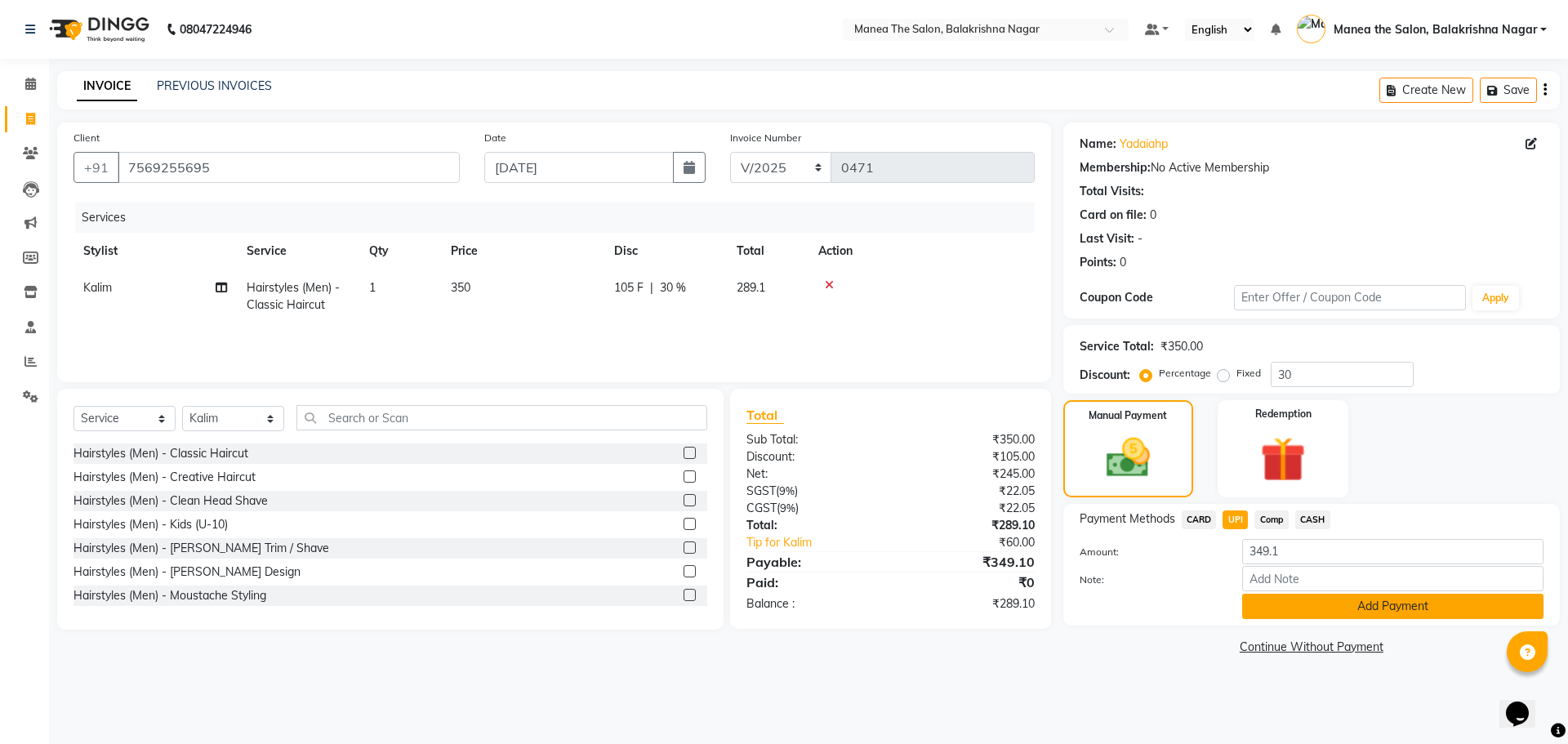
click at [1277, 602] on button "Add Payment" at bounding box center [1392, 607] width 301 height 26
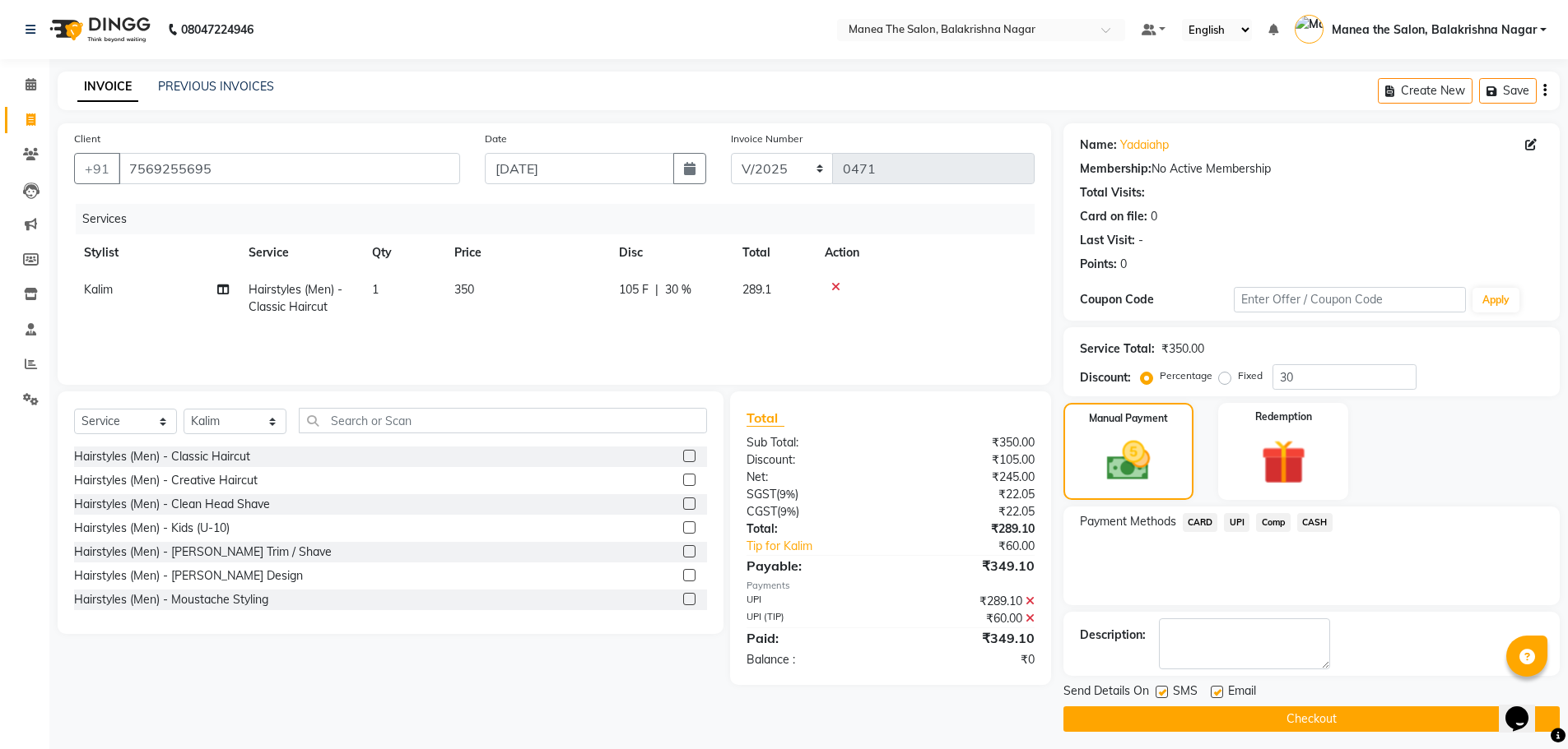
click at [1277, 715] on button "Checkout" at bounding box center [1311, 720] width 496 height 26
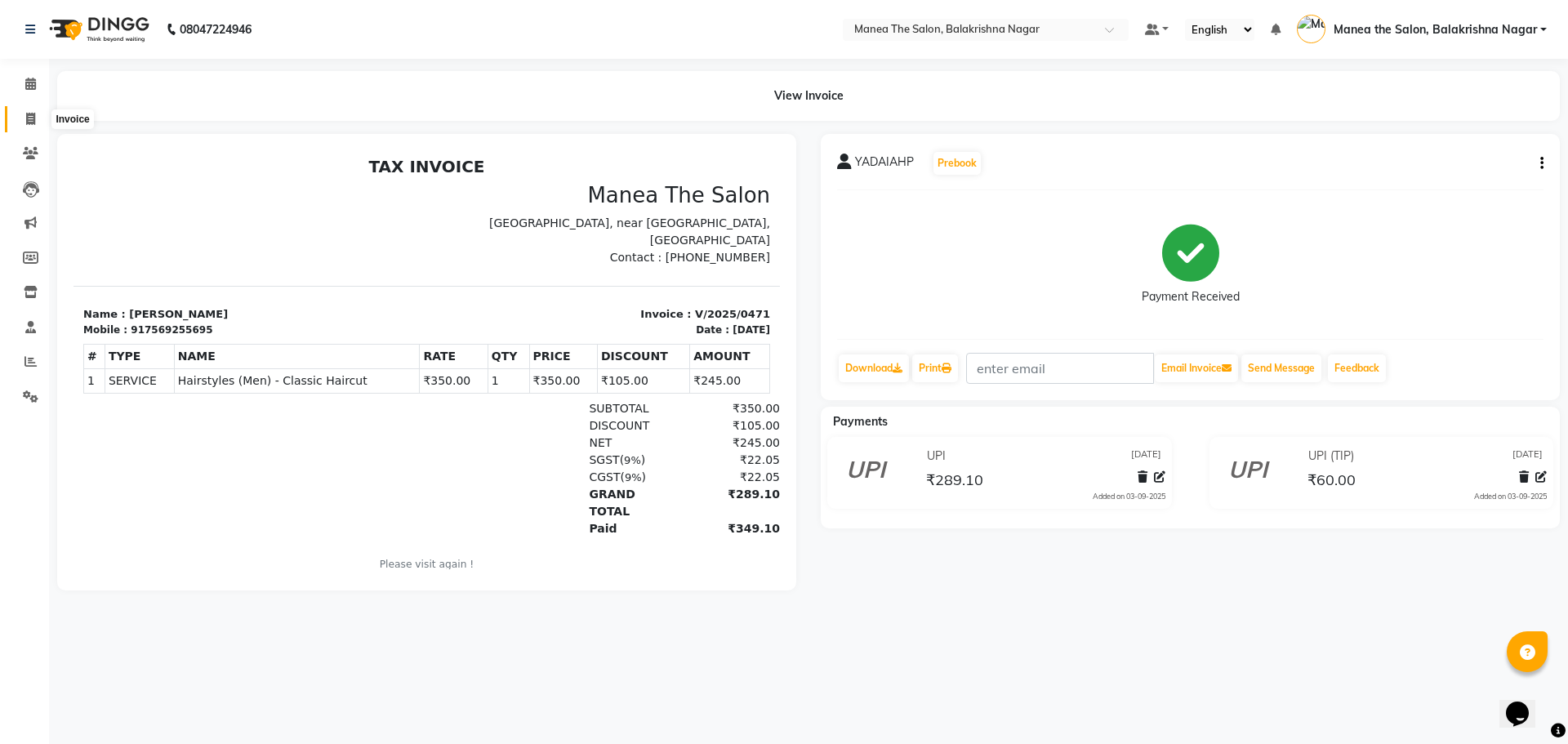
click at [27, 120] on icon at bounding box center [30, 118] width 9 height 12
select select "service"
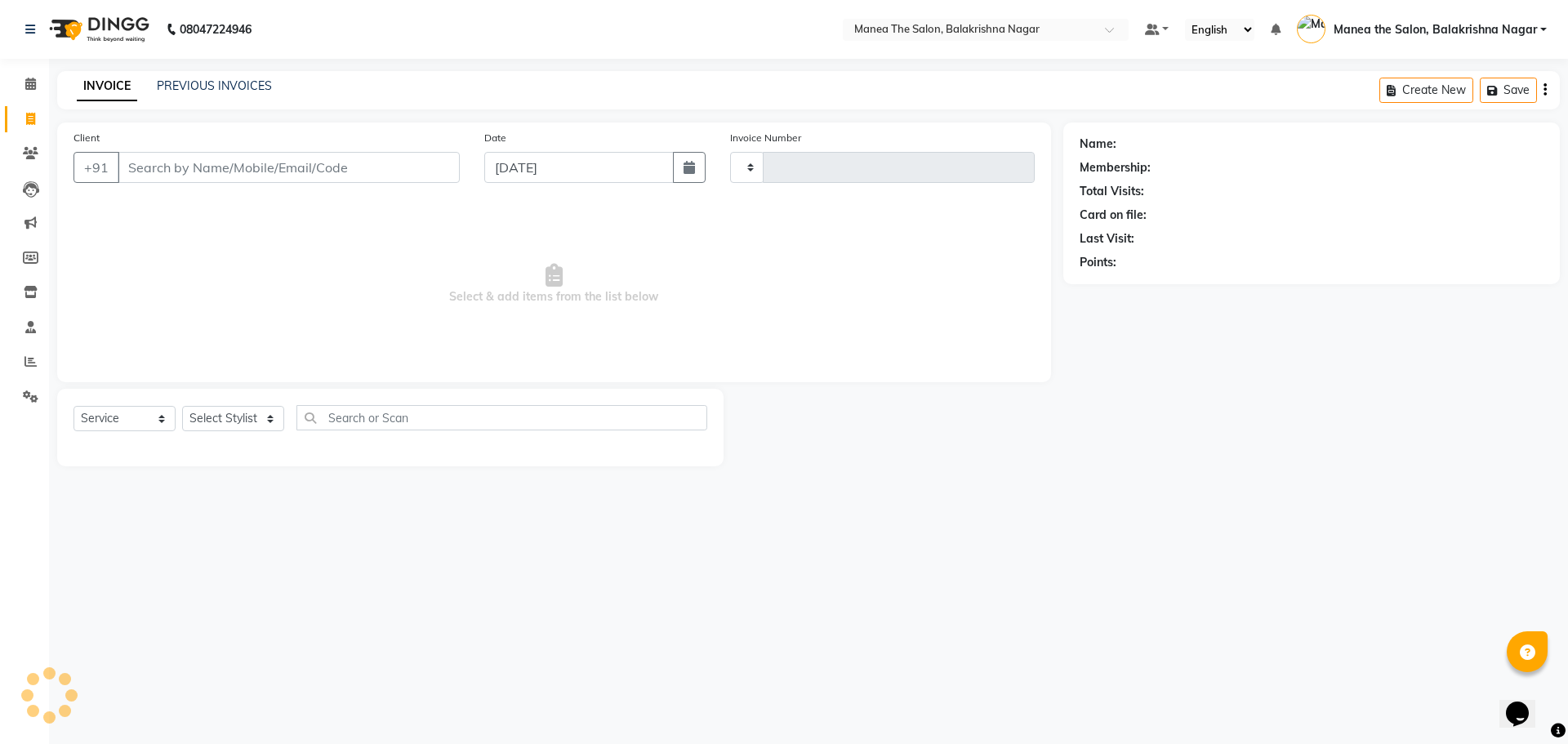
type input "0472"
select select "8200"
click at [31, 158] on icon at bounding box center [31, 153] width 15 height 12
